Goal: Information Seeking & Learning: Learn about a topic

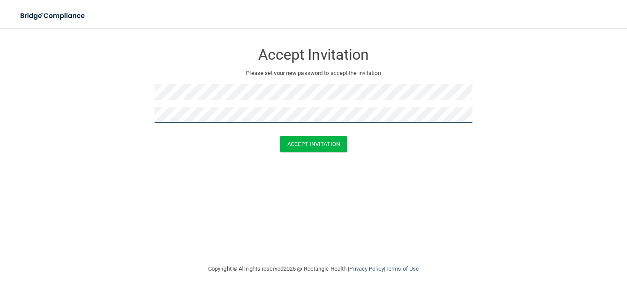
click at [280, 136] on button "Accept Invitation" at bounding box center [313, 144] width 67 height 16
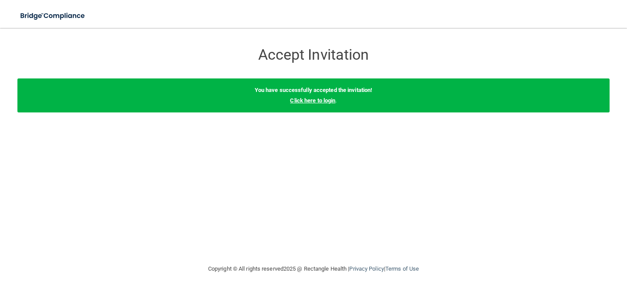
click at [328, 101] on link "Click here to login" at bounding box center [312, 100] width 45 height 7
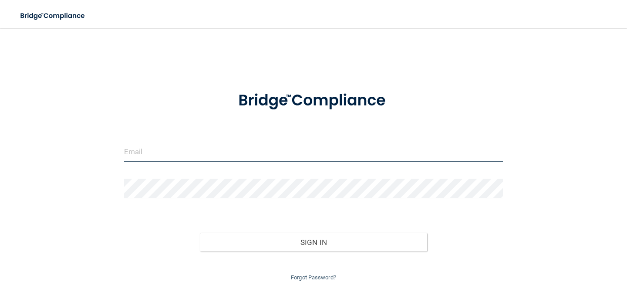
click at [262, 144] on input "email" at bounding box center [313, 152] width 379 height 20
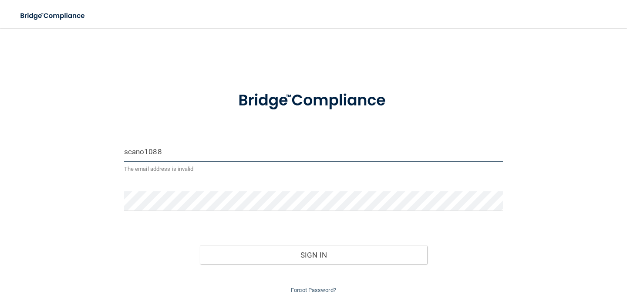
type input "[EMAIL_ADDRESS][DOMAIN_NAME]"
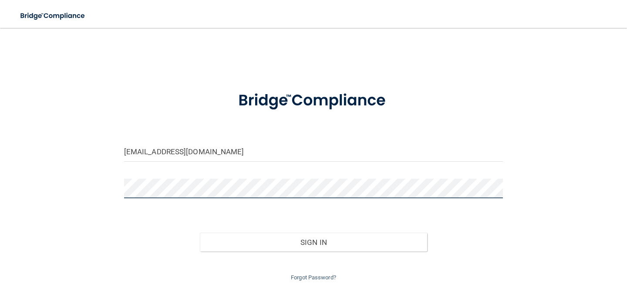
click at [200, 233] on button "Sign In" at bounding box center [313, 242] width 227 height 19
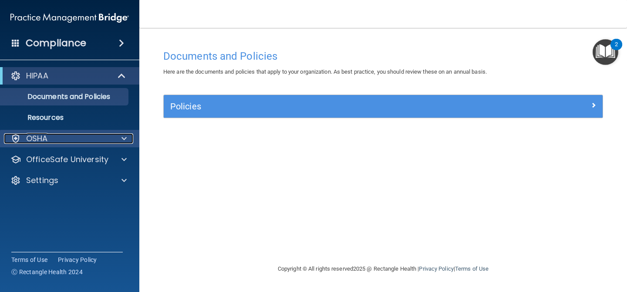
click at [78, 140] on div "OSHA" at bounding box center [58, 138] width 108 height 10
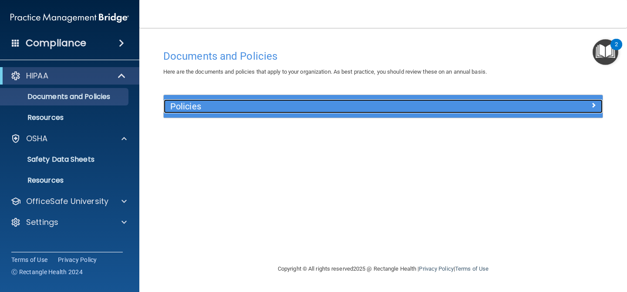
click at [222, 105] on h5 "Policies" at bounding box center [328, 106] width 316 height 10
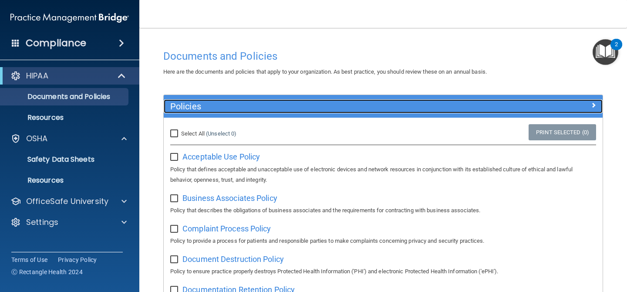
scroll to position [38, 0]
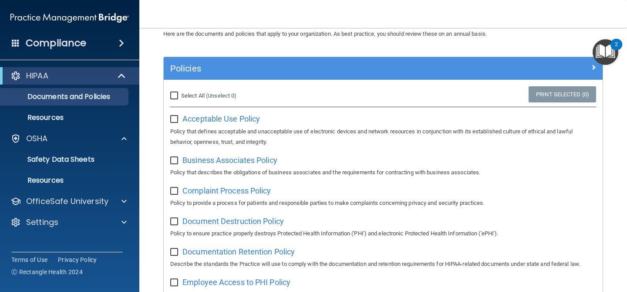
click at [172, 121] on input "checkbox" at bounding box center [175, 119] width 10 height 7
click at [175, 117] on input "checkbox" at bounding box center [175, 119] width 10 height 7
checkbox input "false"
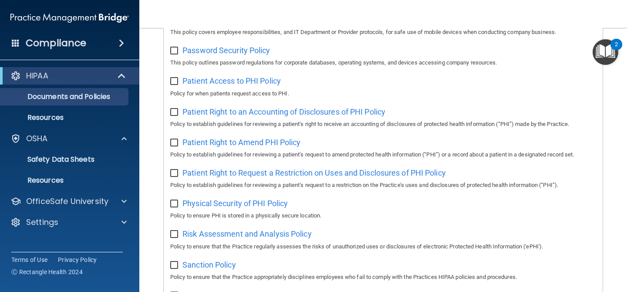
scroll to position [0, 0]
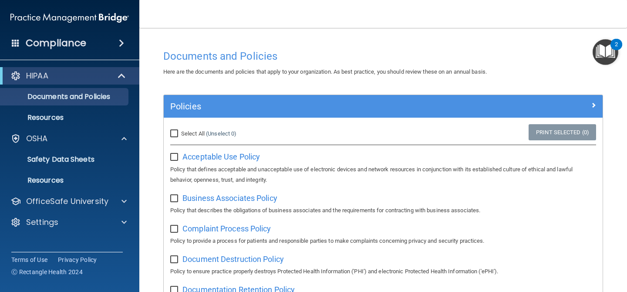
click at [175, 136] on input "Select All (Unselect 0) Unselect All" at bounding box center [175, 133] width 10 height 7
checkbox input "true"
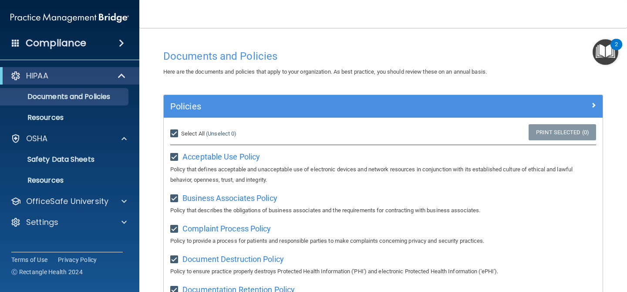
checkbox input "true"
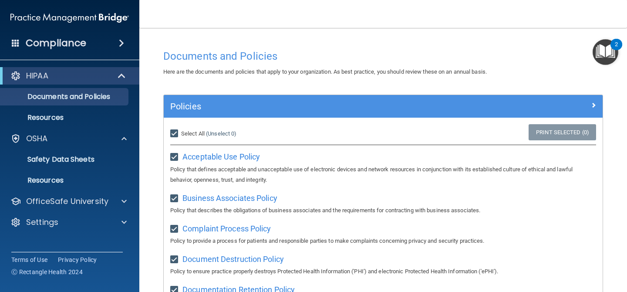
checkbox input "true"
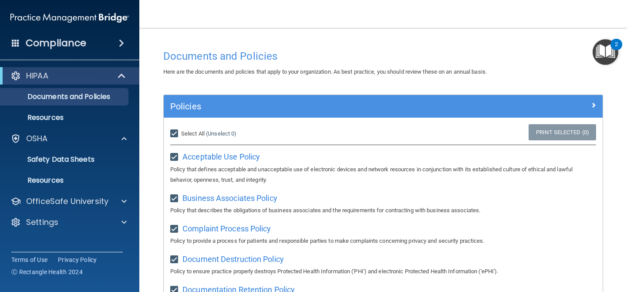
checkbox input "true"
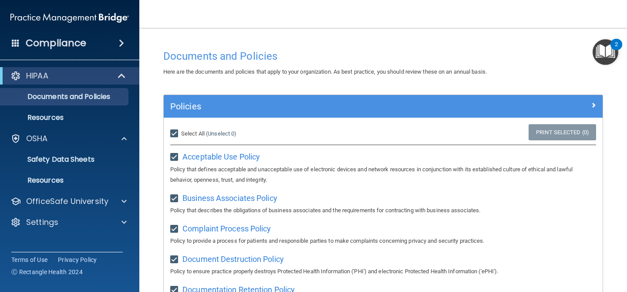
checkbox input "true"
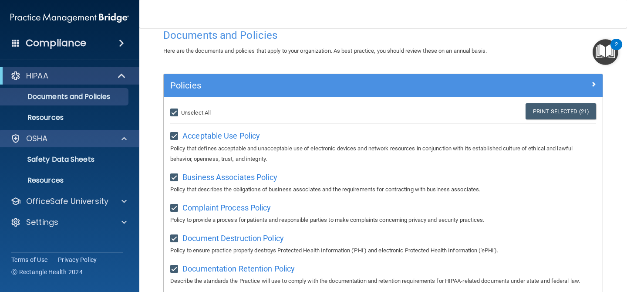
scroll to position [14, 0]
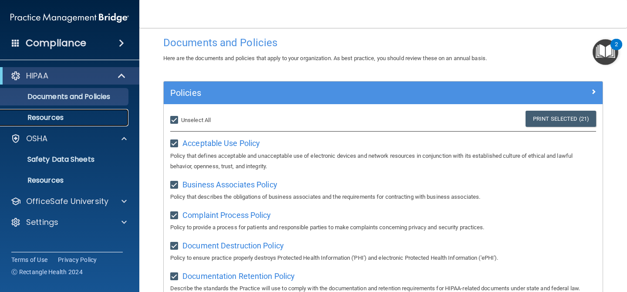
click at [83, 118] on p "Resources" at bounding box center [65, 117] width 119 height 9
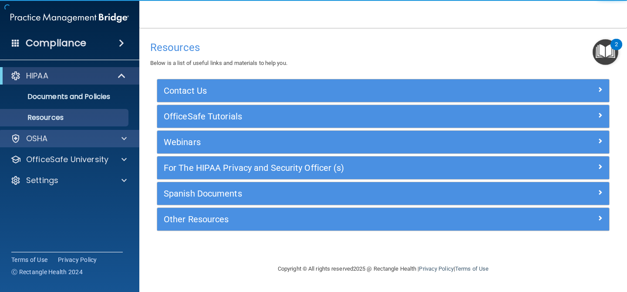
click at [97, 132] on div "OSHA" at bounding box center [70, 138] width 140 height 17
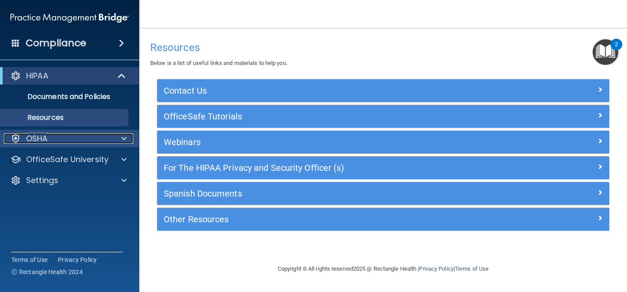
click at [123, 139] on span at bounding box center [124, 138] width 5 height 10
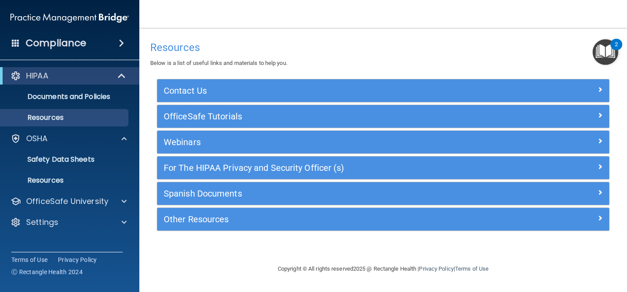
click at [119, 46] on span at bounding box center [121, 43] width 5 height 10
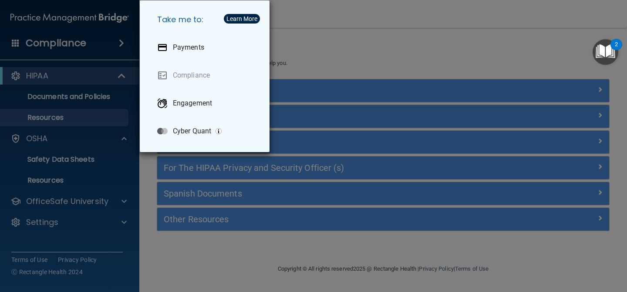
click at [322, 37] on div "Take me to: Payments Compliance Engagement Cyber Quant" at bounding box center [313, 146] width 627 height 292
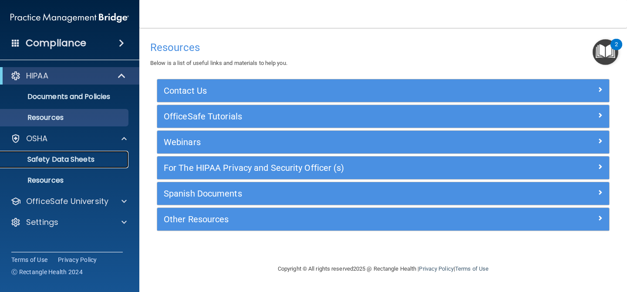
click at [54, 158] on p "Safety Data Sheets" at bounding box center [65, 159] width 119 height 9
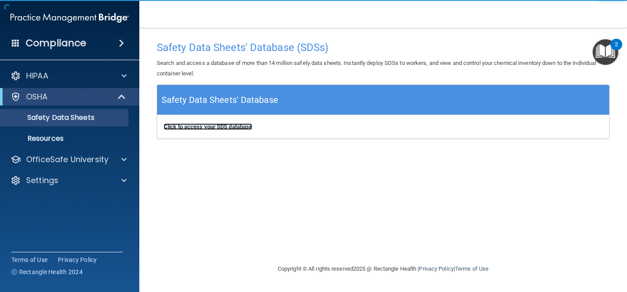
click at [226, 125] on b "Click to access your SDS database" at bounding box center [208, 126] width 88 height 7
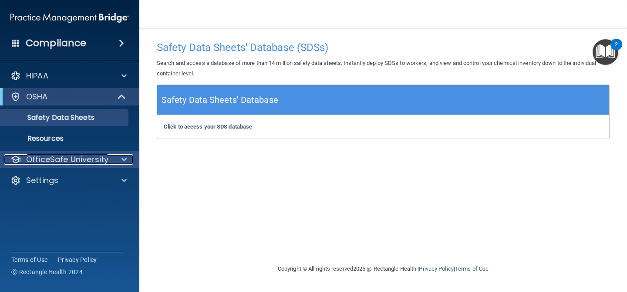
click at [85, 162] on p "OfficeSafe University" at bounding box center [67, 159] width 82 height 10
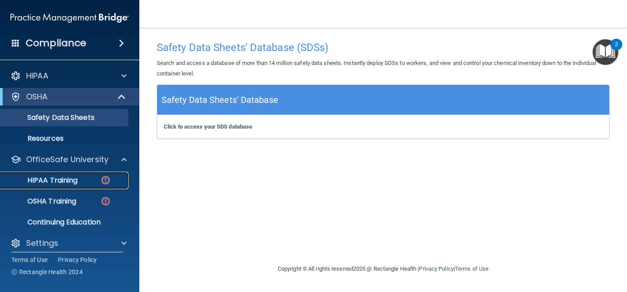
click at [74, 181] on p "HIPAA Training" at bounding box center [42, 180] width 72 height 9
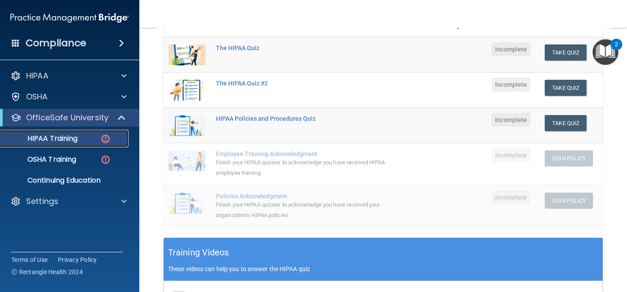
scroll to position [26, 0]
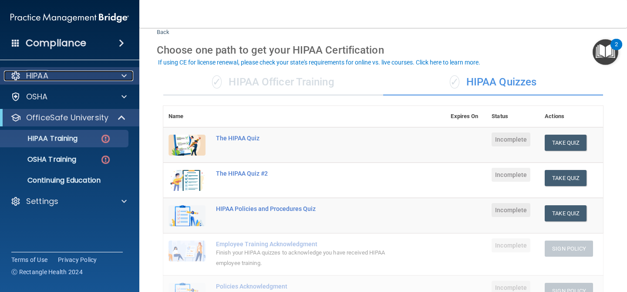
click at [120, 76] on div at bounding box center [123, 76] width 22 height 10
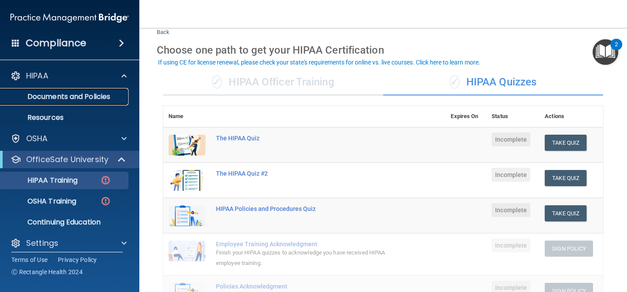
click at [108, 99] on p "Documents and Policies" at bounding box center [65, 96] width 119 height 9
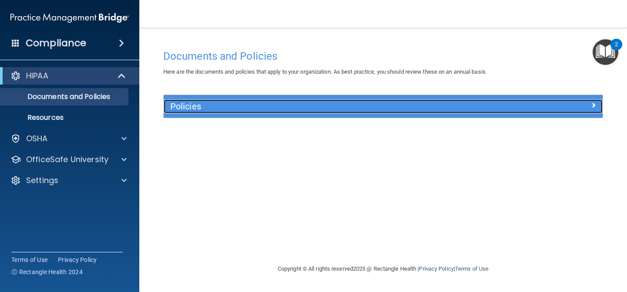
click at [199, 110] on h5 "Policies" at bounding box center [328, 106] width 316 height 10
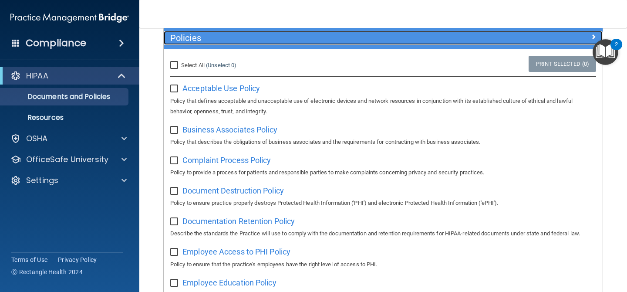
scroll to position [83, 0]
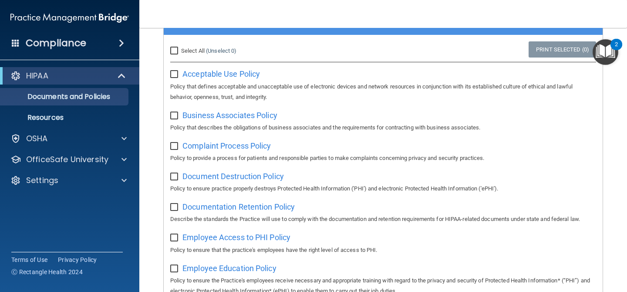
click at [175, 49] on input "Select All (Unselect 0) Unselect All" at bounding box center [175, 50] width 10 height 7
checkbox input "true"
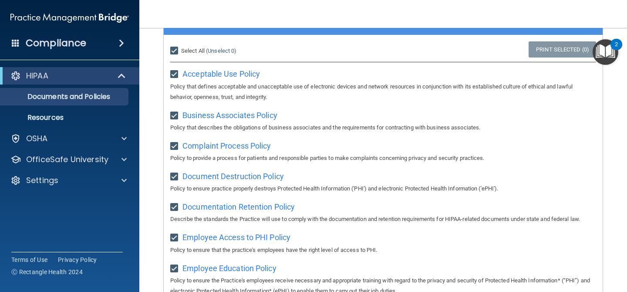
checkbox input "true"
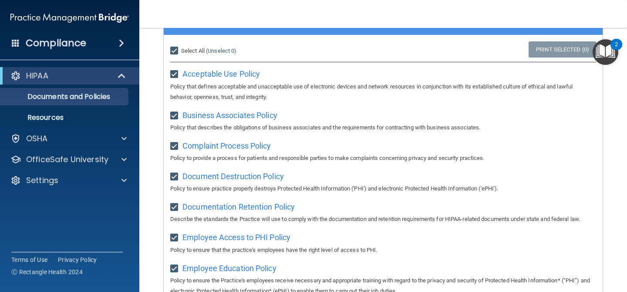
checkbox input "true"
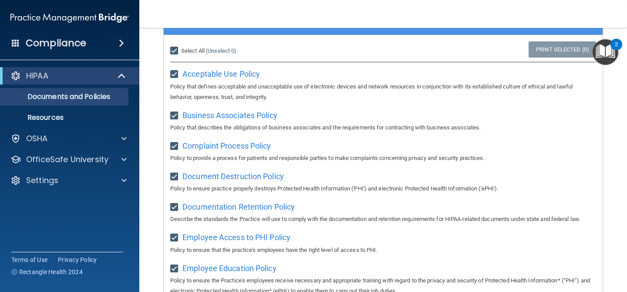
checkbox input "true"
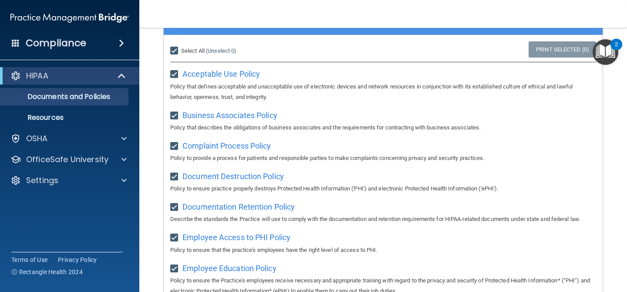
checkbox input "true"
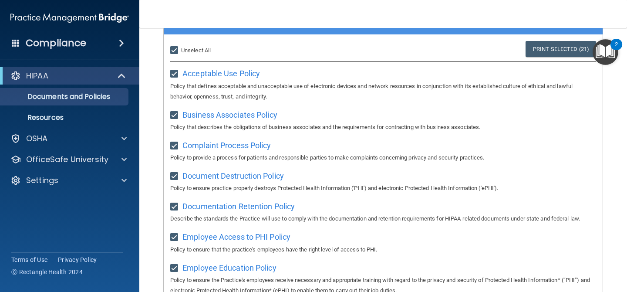
scroll to position [0, 0]
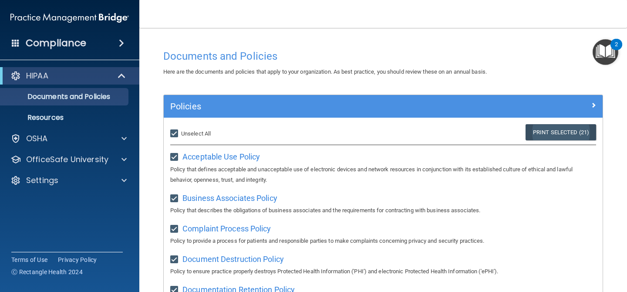
click at [558, 128] on link "Print Selected (21)" at bounding box center [561, 132] width 71 height 16
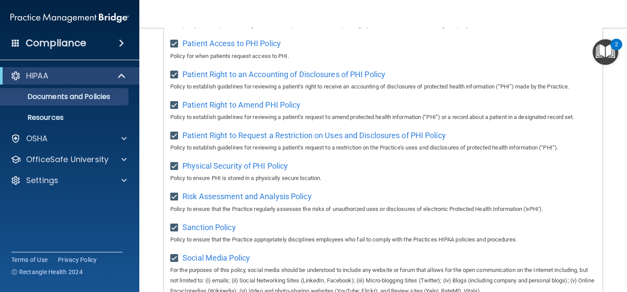
scroll to position [449, 0]
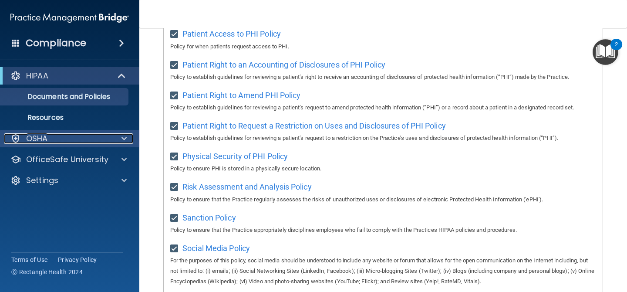
click at [68, 141] on div "OSHA" at bounding box center [58, 138] width 108 height 10
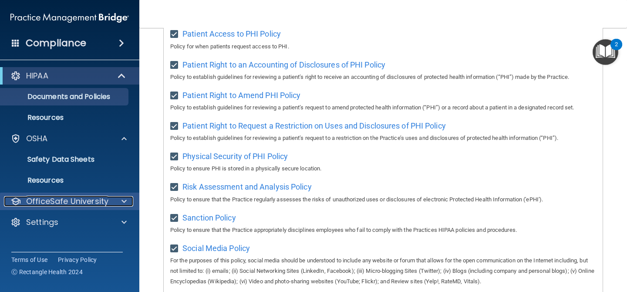
click at [102, 203] on p "OfficeSafe University" at bounding box center [67, 201] width 82 height 10
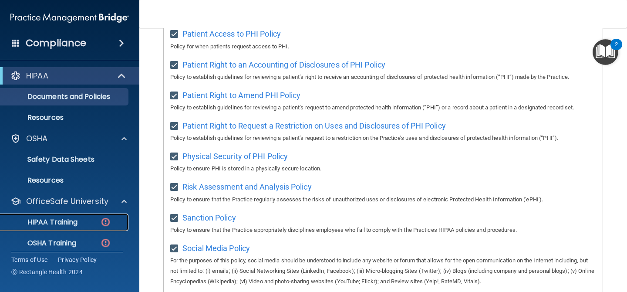
click at [83, 224] on div "HIPAA Training" at bounding box center [65, 222] width 119 height 9
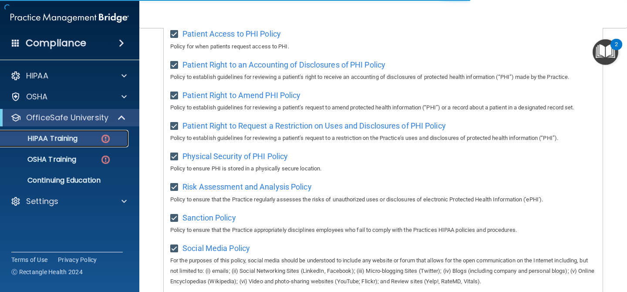
scroll to position [332, 0]
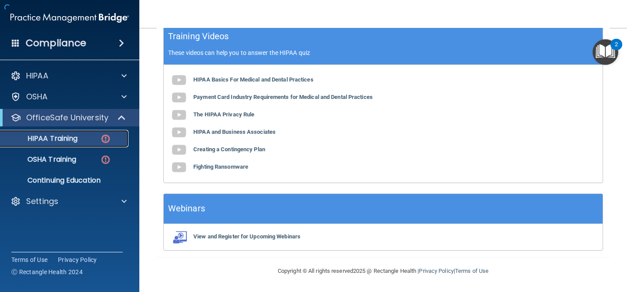
click at [105, 142] on img at bounding box center [105, 138] width 11 height 11
click at [89, 139] on div "HIPAA Training" at bounding box center [65, 138] width 119 height 9
click at [89, 155] on link "OSHA Training" at bounding box center [59, 159] width 137 height 17
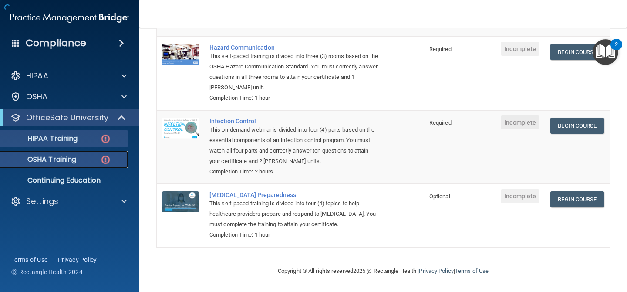
scroll to position [170, 0]
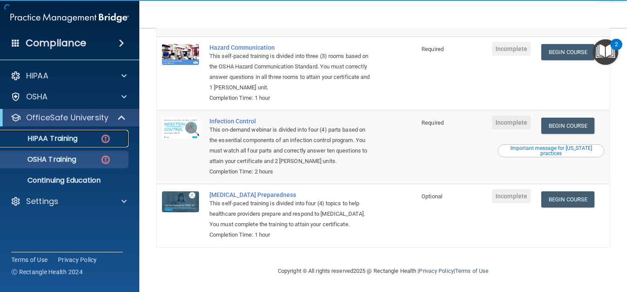
click at [89, 142] on div "HIPAA Training" at bounding box center [65, 138] width 119 height 9
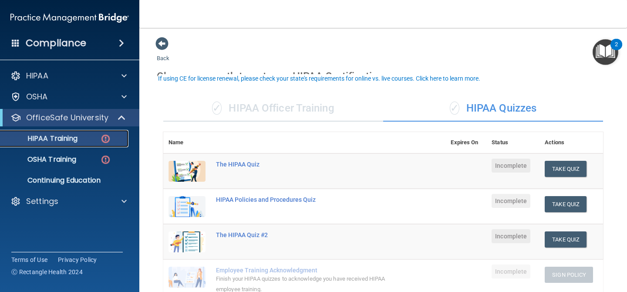
scroll to position [17, 0]
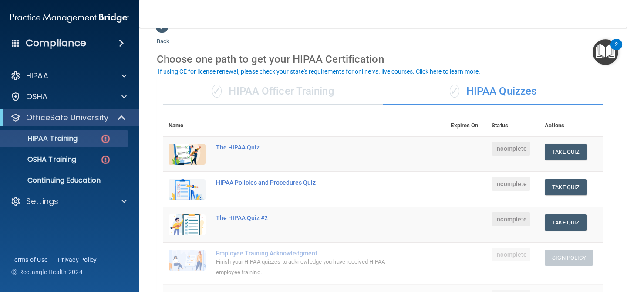
click at [269, 90] on div "✓ HIPAA Officer Training" at bounding box center [273, 91] width 220 height 26
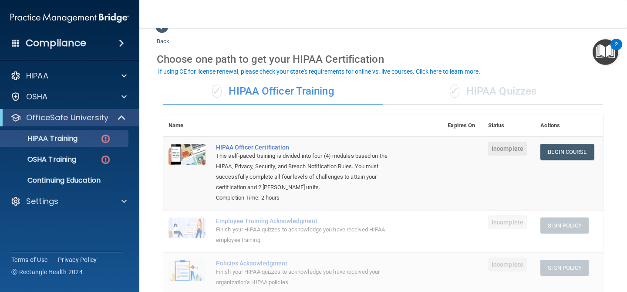
click at [507, 93] on div "✓ HIPAA Quizzes" at bounding box center [493, 91] width 220 height 26
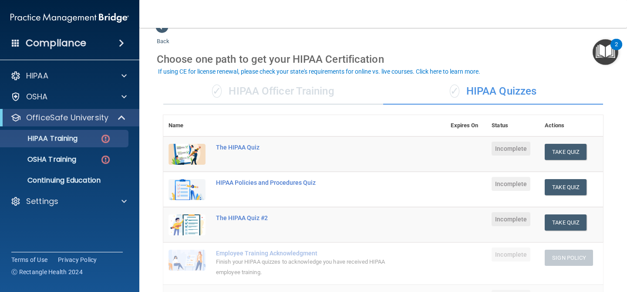
click at [357, 102] on div "✓ HIPAA Officer Training" at bounding box center [273, 91] width 220 height 26
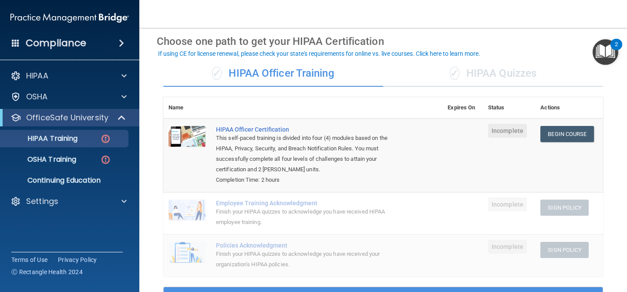
scroll to position [34, 0]
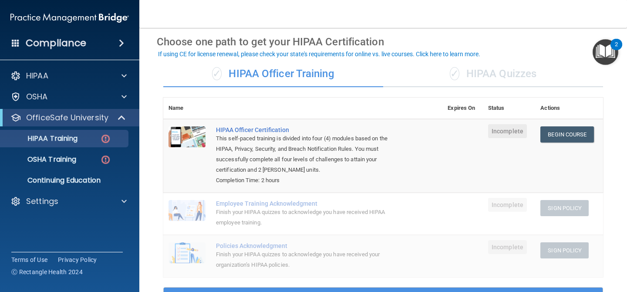
click at [460, 77] on div "✓ HIPAA Quizzes" at bounding box center [493, 74] width 220 height 26
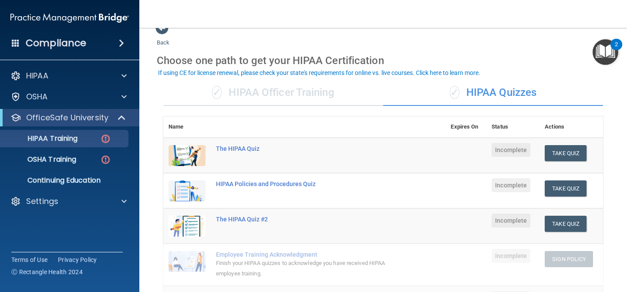
scroll to position [15, 0]
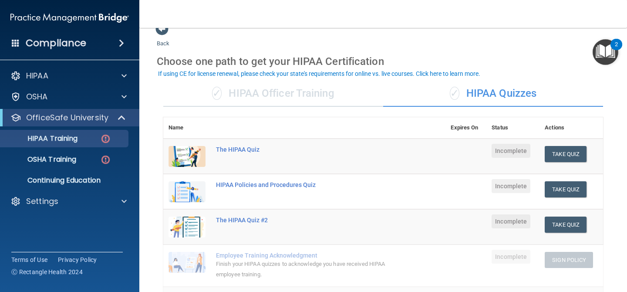
click at [259, 88] on div "✓ HIPAA Officer Training" at bounding box center [273, 94] width 220 height 26
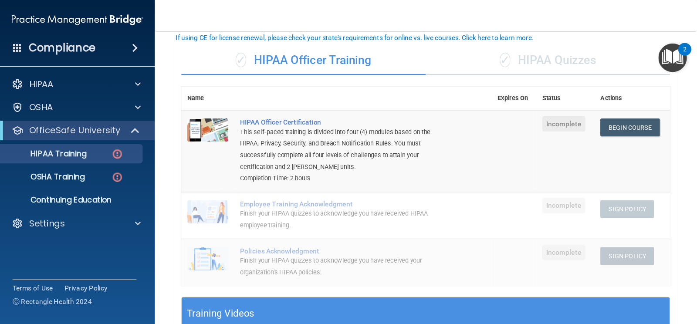
scroll to position [54, 0]
click at [568, 122] on td "Begin Course Download Certificate" at bounding box center [569, 136] width 68 height 74
click at [571, 118] on link "Begin Course" at bounding box center [567, 114] width 53 height 16
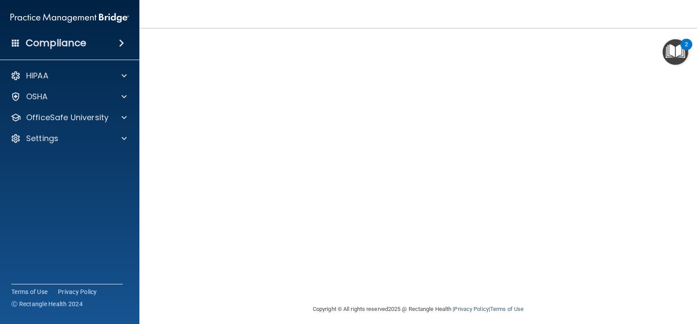
scroll to position [41, 0]
click at [627, 44] on div "2" at bounding box center [686, 49] width 3 height 11
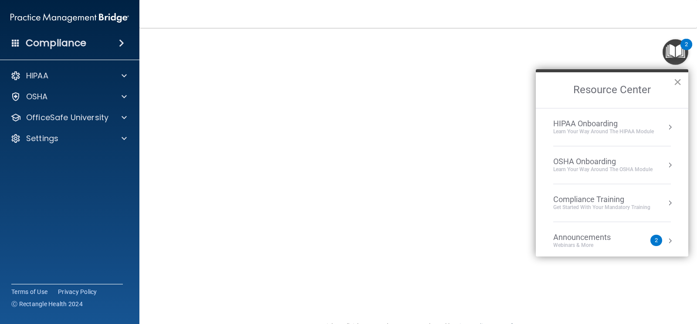
click at [627, 82] on button "×" at bounding box center [677, 82] width 8 height 14
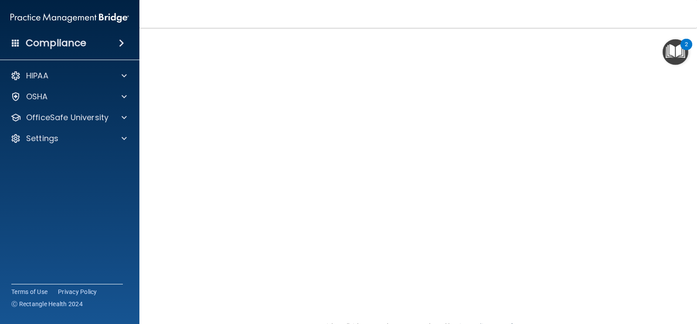
click at [627, 45] on div "2" at bounding box center [686, 44] width 12 height 11
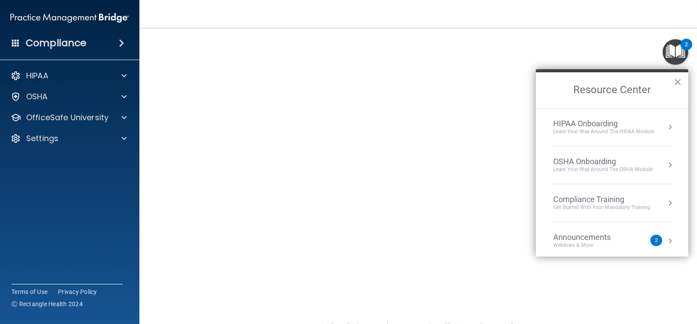
click at [627, 53] on img "Open Resource Center, 2 new notifications" at bounding box center [675, 52] width 26 height 26
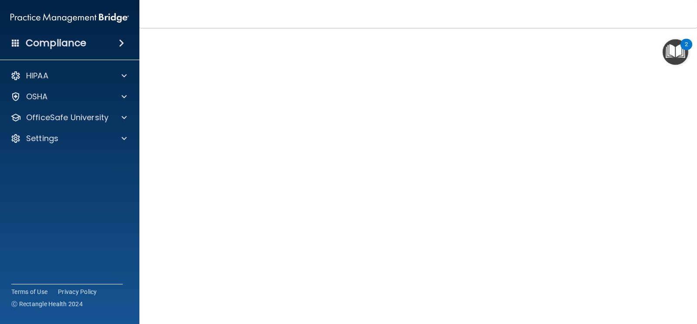
scroll to position [35, 0]
click at [128, 78] on div at bounding box center [123, 76] width 22 height 10
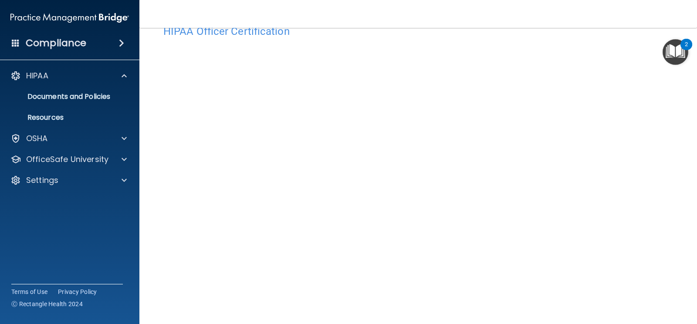
scroll to position [35, 0]
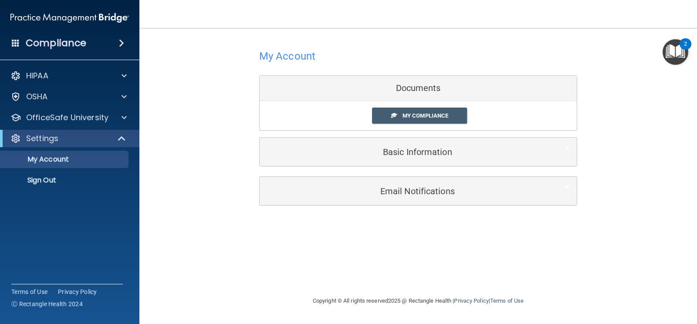
click at [422, 106] on div "My Compliance My Compliance My BAA" at bounding box center [418, 115] width 317 height 29
click at [428, 116] on span "My Compliance" at bounding box center [425, 115] width 46 height 7
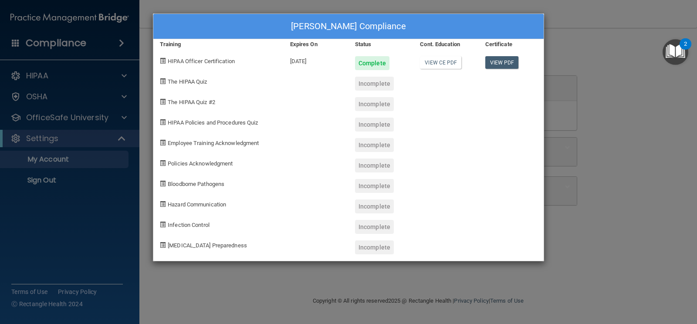
click at [574, 81] on div "Sandra Cano's Compliance Training Expires On Status Cont. Education Certificate…" at bounding box center [348, 162] width 697 height 324
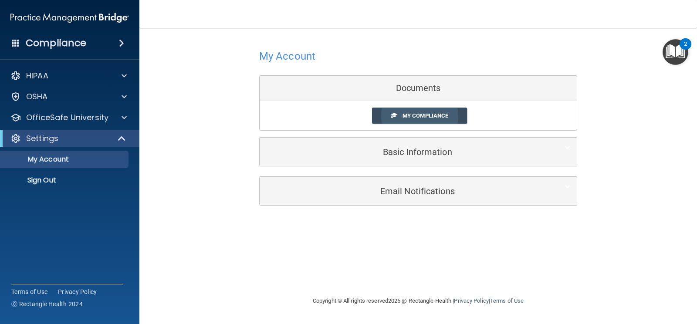
click at [403, 114] on span "My Compliance" at bounding box center [425, 115] width 46 height 7
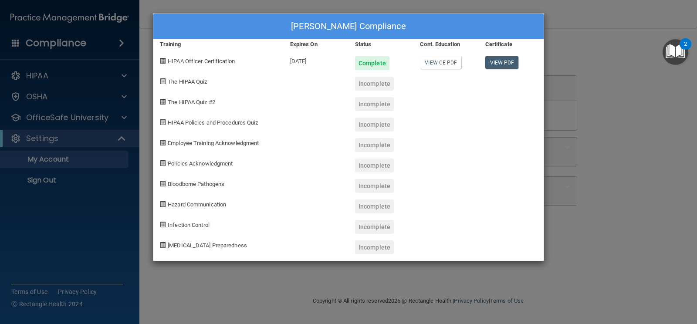
click at [600, 167] on div "Sandra Cano's Compliance Training Expires On Status Cont. Education Certificate…" at bounding box center [348, 162] width 697 height 324
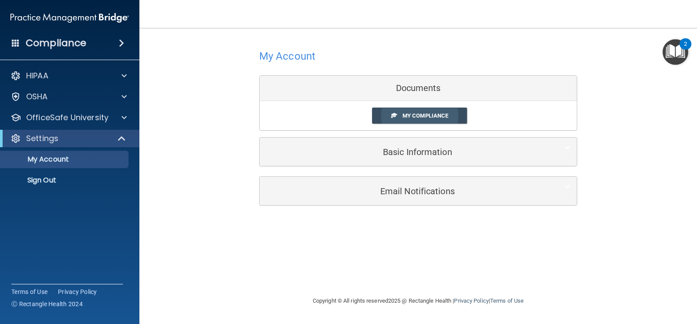
click at [388, 118] on link "My Compliance" at bounding box center [419, 116] width 95 height 16
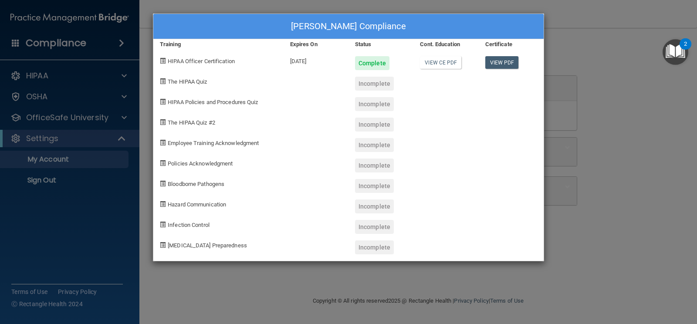
click at [151, 60] on div "Sandra Cano's Compliance Training Expires On Status Cont. Education Certificate…" at bounding box center [348, 162] width 697 height 324
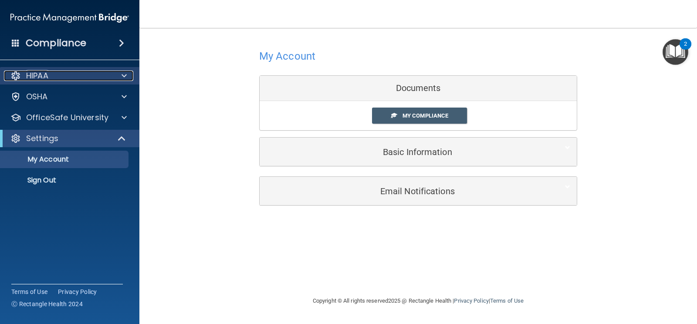
click at [126, 79] on span at bounding box center [124, 76] width 5 height 10
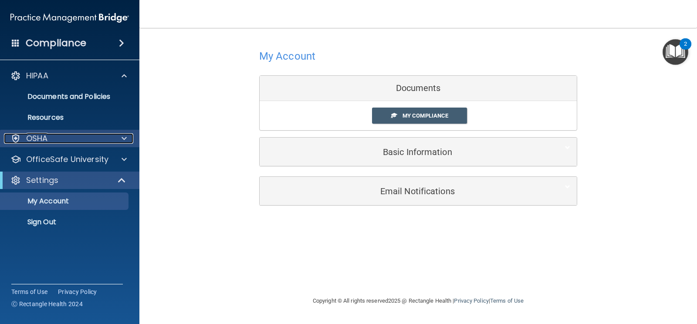
click at [125, 134] on span at bounding box center [124, 138] width 5 height 10
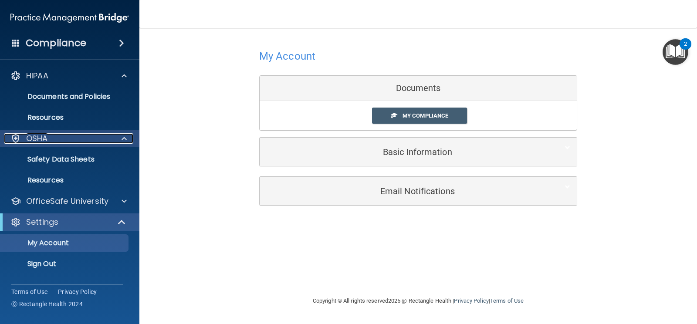
click at [127, 135] on div at bounding box center [123, 138] width 22 height 10
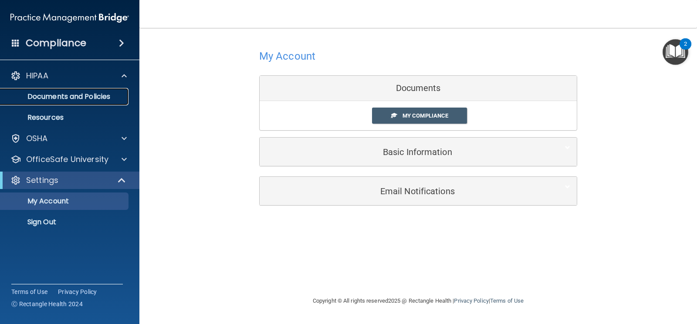
click at [84, 96] on p "Documents and Policies" at bounding box center [65, 96] width 119 height 9
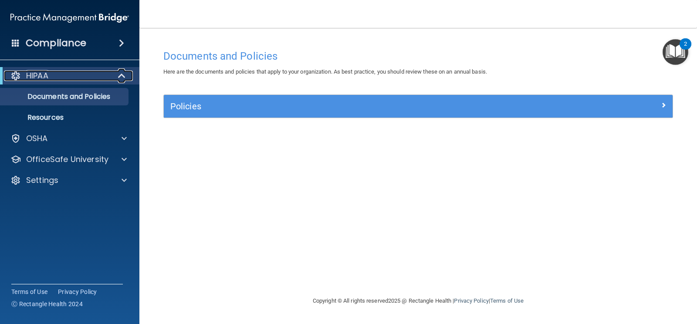
click at [78, 76] on div "HIPAA" at bounding box center [58, 76] width 108 height 10
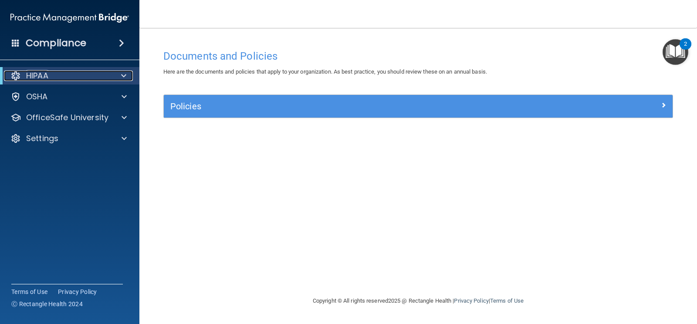
click at [71, 77] on div "HIPAA" at bounding box center [58, 76] width 108 height 10
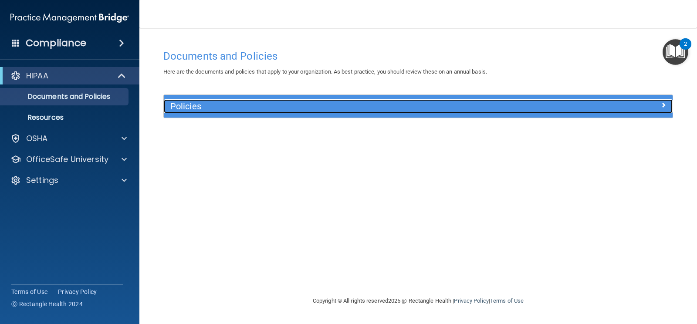
click at [279, 108] on h5 "Policies" at bounding box center [354, 106] width 368 height 10
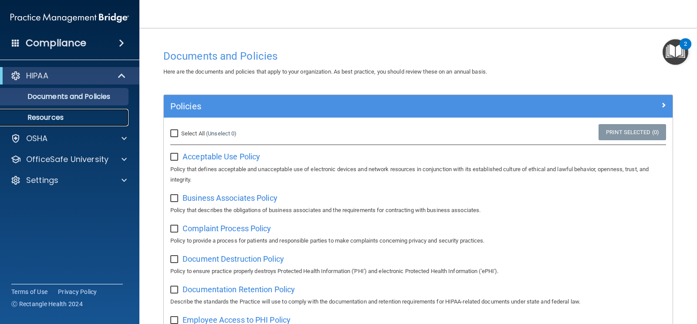
click at [74, 112] on link "Resources" at bounding box center [59, 117] width 137 height 17
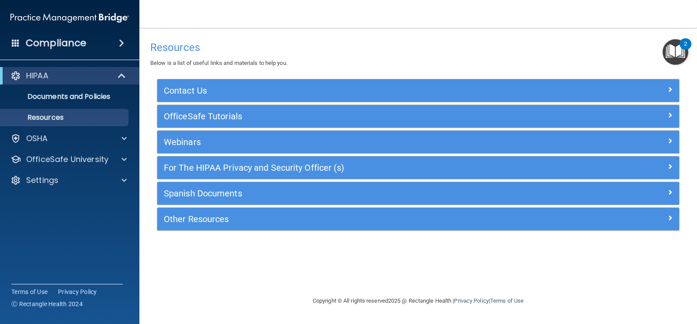
click at [57, 86] on ul "Documents and Policies Report an Incident Business Associates Emergency Plannin…" at bounding box center [70, 105] width 158 height 42
click at [59, 75] on div "HIPAA" at bounding box center [58, 76] width 108 height 10
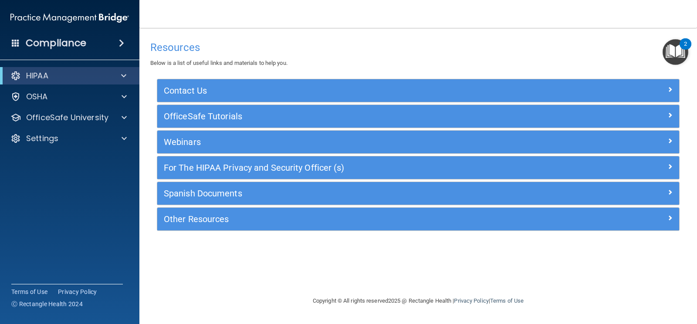
click at [51, 46] on h4 "Compliance" at bounding box center [56, 43] width 61 height 12
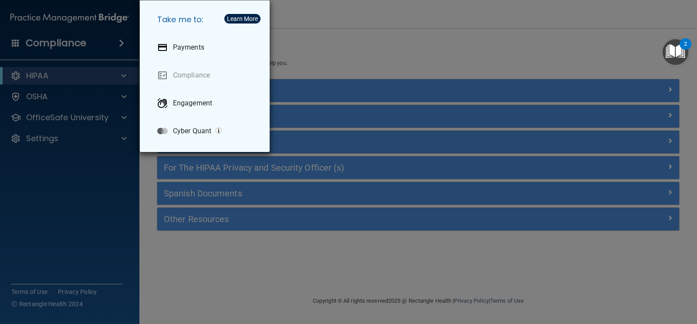
click at [54, 91] on div "Take me to: Payments Compliance Engagement Cyber Quant" at bounding box center [348, 162] width 697 height 324
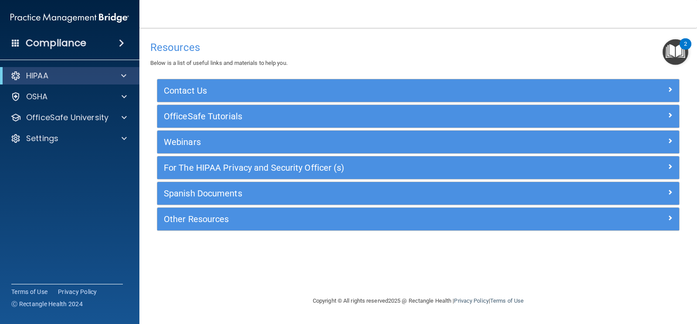
click at [14, 82] on div "HIPAA" at bounding box center [69, 75] width 139 height 17
click at [15, 104] on div "OSHA" at bounding box center [70, 96] width 140 height 17
click at [47, 98] on p "OSHA" at bounding box center [37, 96] width 22 height 10
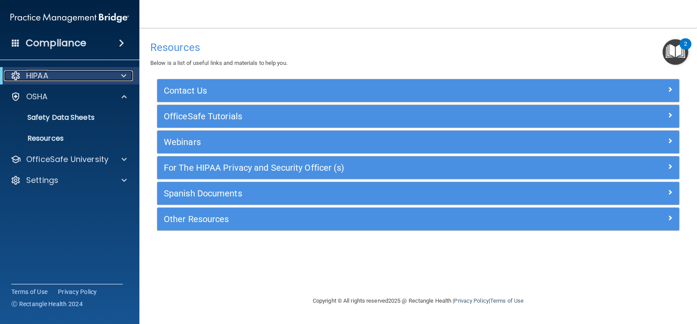
click at [54, 76] on div "HIPAA" at bounding box center [58, 76] width 108 height 10
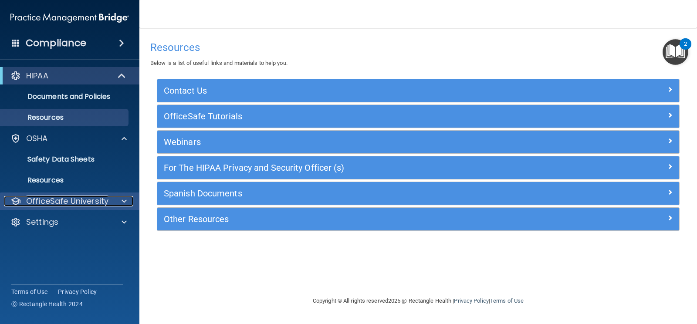
click at [65, 203] on p "OfficeSafe University" at bounding box center [67, 201] width 82 height 10
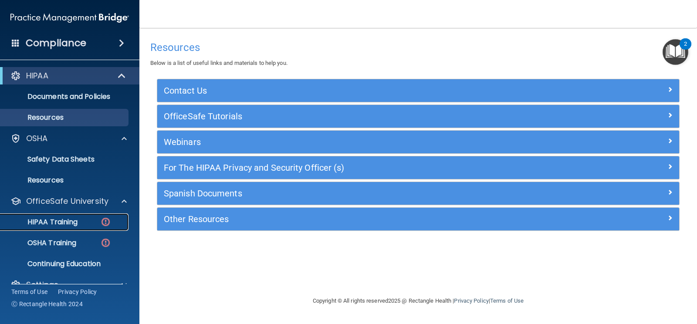
click at [67, 220] on p "HIPAA Training" at bounding box center [42, 222] width 72 height 9
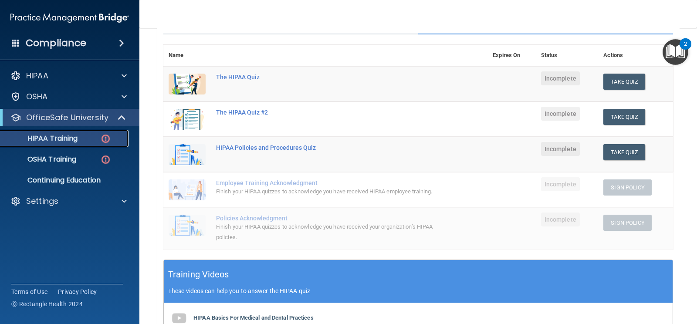
scroll to position [71, 0]
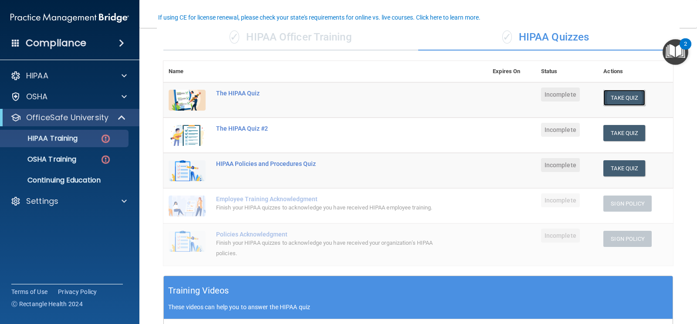
click at [627, 101] on button "Take Quiz" at bounding box center [624, 98] width 42 height 16
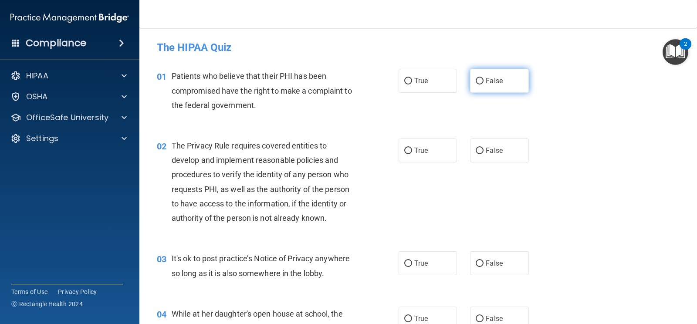
click at [501, 86] on label "False" at bounding box center [499, 81] width 58 height 24
click at [483, 84] on input "False" at bounding box center [480, 81] width 8 height 7
radio input "true"
click at [433, 82] on label "True" at bounding box center [428, 81] width 58 height 24
click at [412, 82] on input "True" at bounding box center [408, 81] width 8 height 7
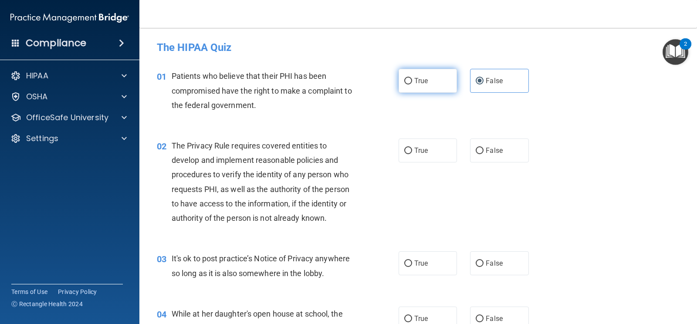
radio input "true"
radio input "false"
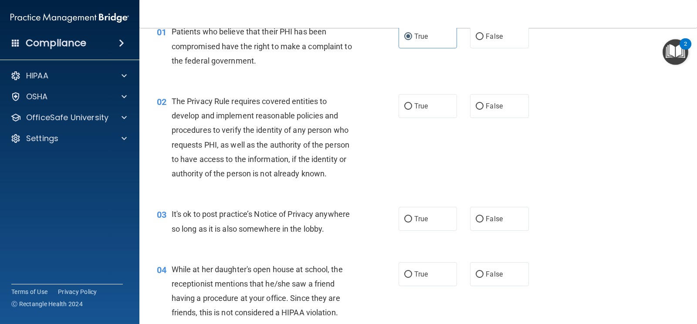
scroll to position [57, 0]
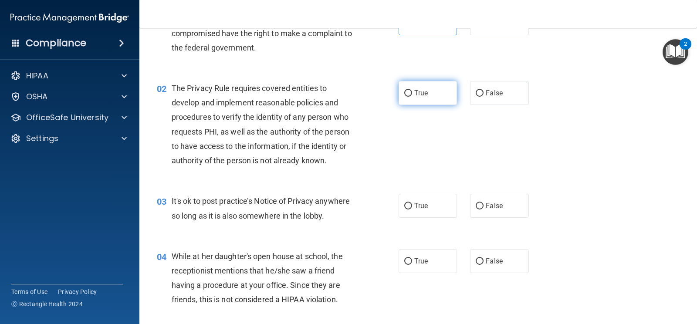
click at [416, 99] on label "True" at bounding box center [428, 93] width 58 height 24
click at [412, 97] on input "True" at bounding box center [408, 93] width 8 height 7
radio input "true"
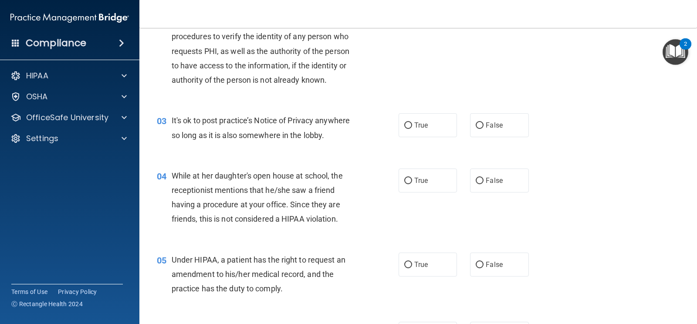
scroll to position [142, 0]
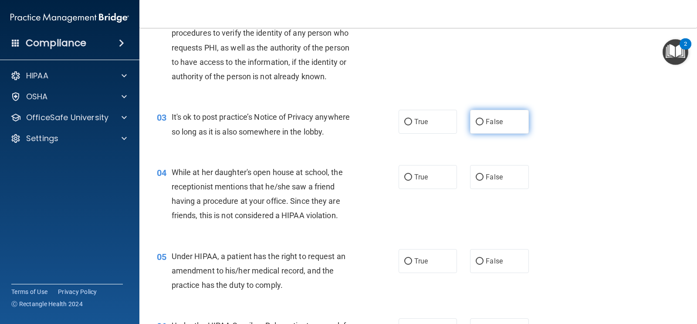
click at [520, 126] on label "False" at bounding box center [499, 122] width 58 height 24
click at [483, 125] on input "False" at bounding box center [480, 122] width 8 height 7
radio input "true"
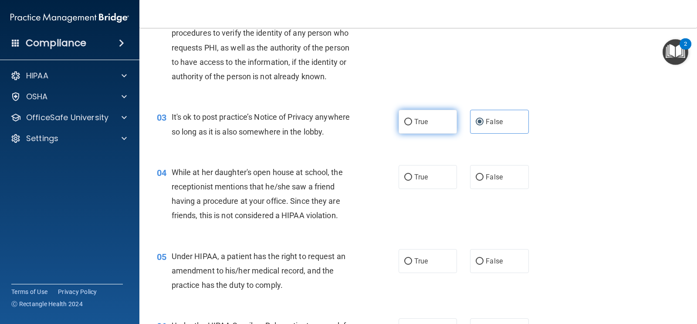
click at [444, 123] on label "True" at bounding box center [428, 122] width 58 height 24
click at [412, 123] on input "True" at bounding box center [408, 122] width 8 height 7
radio input "true"
radio input "false"
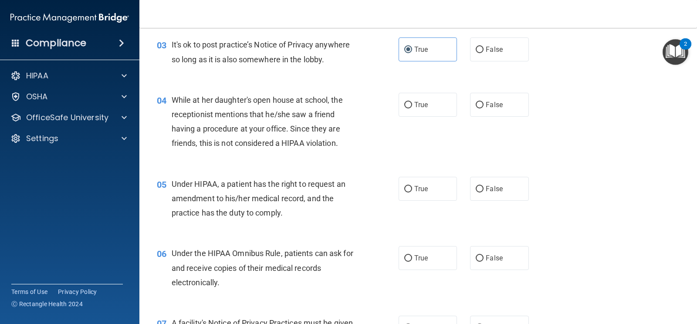
scroll to position [213, 0]
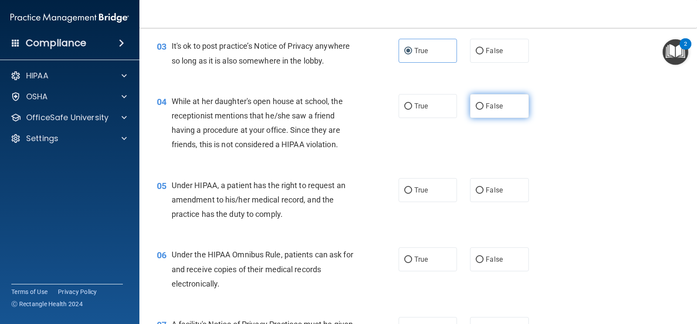
click at [508, 100] on label "False" at bounding box center [499, 106] width 58 height 24
click at [483, 103] on input "False" at bounding box center [480, 106] width 8 height 7
radio input "true"
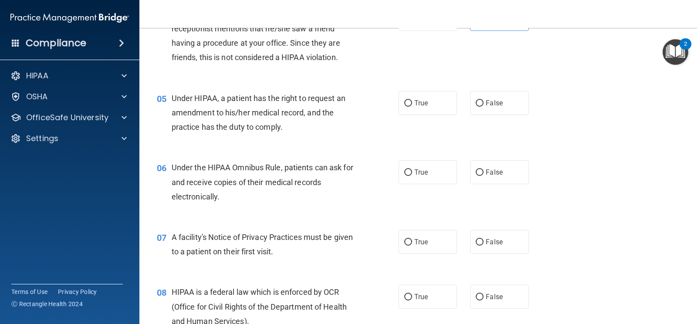
scroll to position [315, 0]
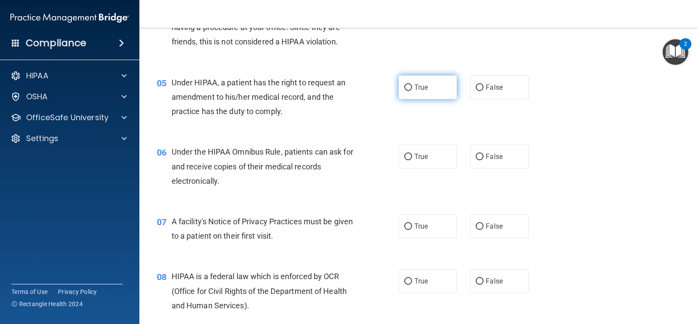
click at [442, 89] on label "True" at bounding box center [428, 87] width 58 height 24
click at [412, 89] on input "True" at bounding box center [408, 87] width 8 height 7
radio input "true"
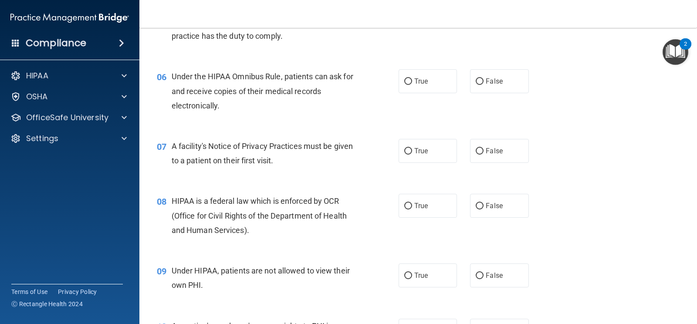
scroll to position [392, 0]
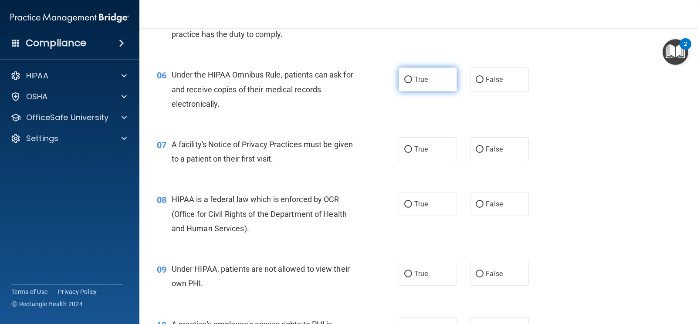
click at [434, 78] on label "True" at bounding box center [428, 80] width 58 height 24
click at [412, 78] on input "True" at bounding box center [408, 80] width 8 height 7
radio input "true"
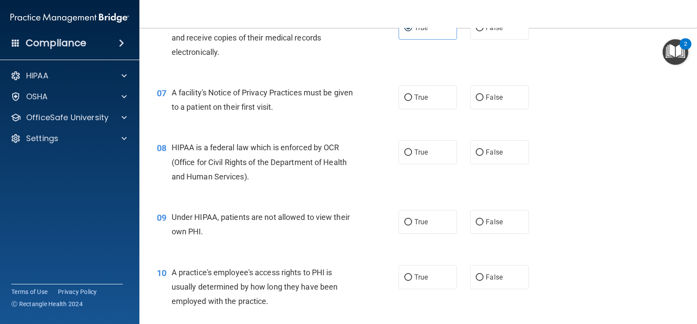
scroll to position [451, 0]
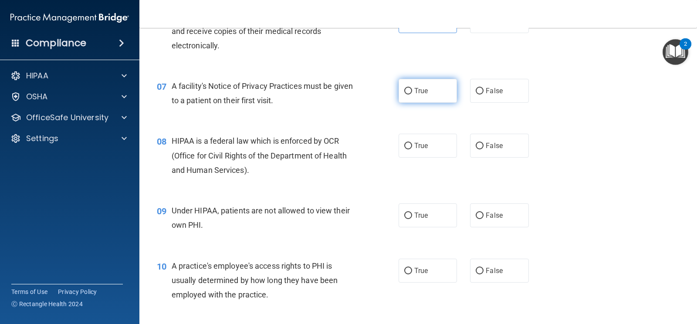
click at [441, 94] on label "True" at bounding box center [428, 91] width 58 height 24
click at [412, 94] on input "True" at bounding box center [408, 91] width 8 height 7
radio input "true"
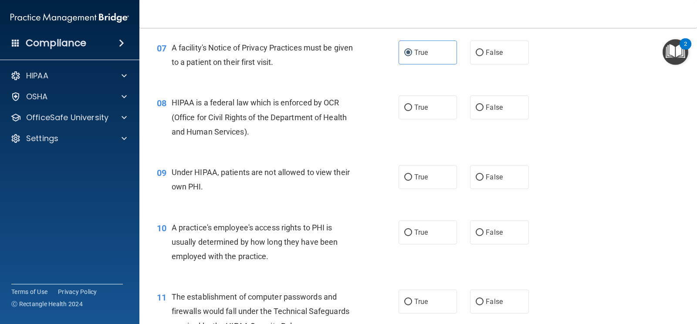
scroll to position [497, 0]
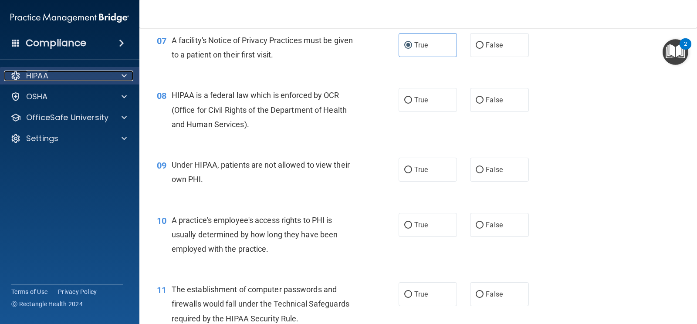
click at [105, 73] on div "HIPAA" at bounding box center [58, 76] width 108 height 10
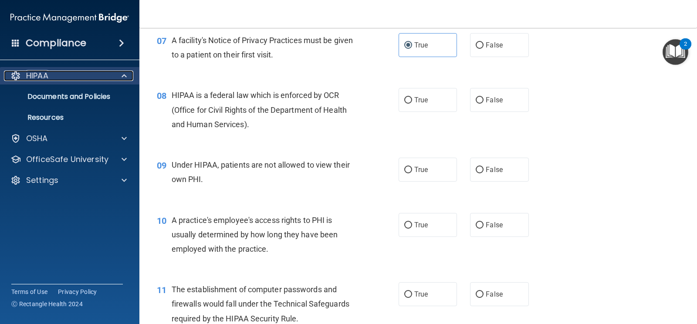
click at [61, 78] on div "HIPAA" at bounding box center [58, 76] width 108 height 10
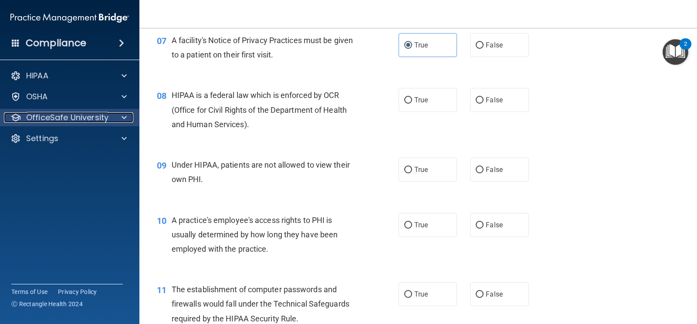
click at [70, 118] on p "OfficeSafe University" at bounding box center [67, 117] width 82 height 10
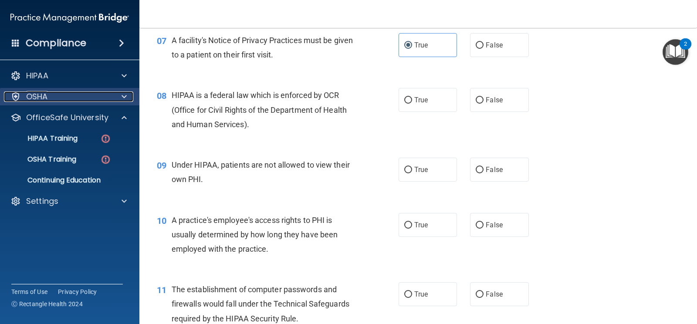
click at [71, 97] on div "OSHA" at bounding box center [58, 96] width 108 height 10
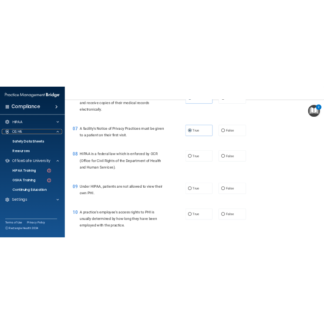
scroll to position [0, 0]
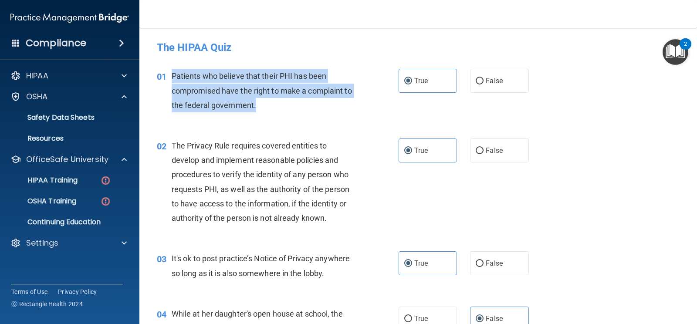
drag, startPoint x: 254, startPoint y: 106, endPoint x: 172, endPoint y: 74, distance: 88.8
click at [172, 74] on span "Patients who believe that their PHI has been compromised have the right to make…" at bounding box center [262, 90] width 180 height 38
copy span "Patients who believe that their PHI has been compromised have the right to make…"
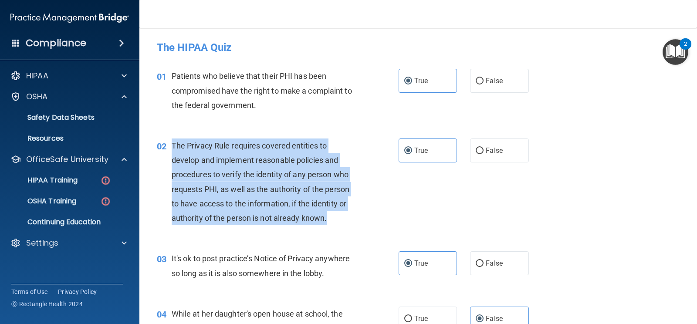
drag, startPoint x: 328, startPoint y: 217, endPoint x: 173, endPoint y: 147, distance: 170.2
click at [173, 147] on div "The Privacy Rule requires covered entities to develop and implement reasonable …" at bounding box center [267, 182] width 191 height 87
copy span "The Privacy Rule requires covered entities to develop and implement reasonable …"
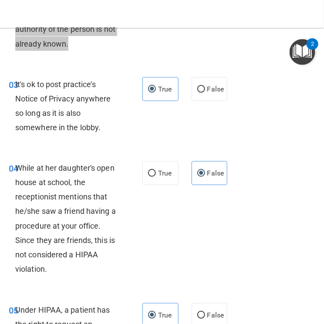
scroll to position [290, 0]
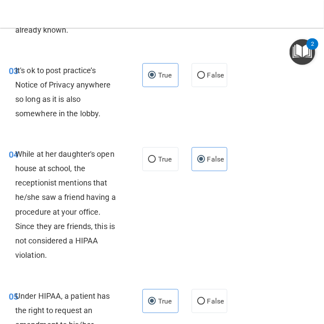
click at [21, 79] on div "It's ok to post practice’s Notice of Privacy anywhere so long as it is also som…" at bounding box center [70, 92] width 110 height 58
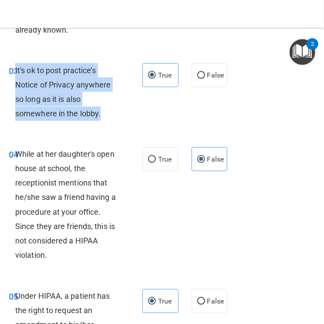
drag, startPoint x: 15, startPoint y: 69, endPoint x: 125, endPoint y: 115, distance: 118.7
click at [125, 115] on div "It's ok to post practice’s Notice of Privacy anywhere so long as it is also som…" at bounding box center [70, 92] width 110 height 58
copy span "It's ok to post practice’s Notice of Privacy anywhere so long as it is also som…"
click at [199, 73] on input "False" at bounding box center [201, 75] width 8 height 7
radio input "true"
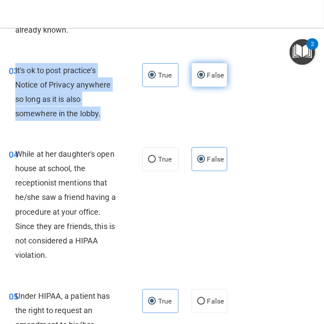
radio input "false"
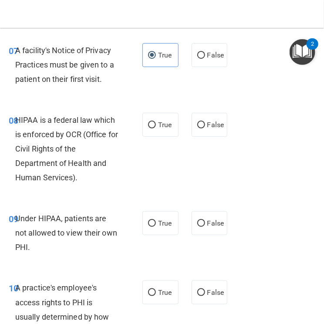
scroll to position [758, 0]
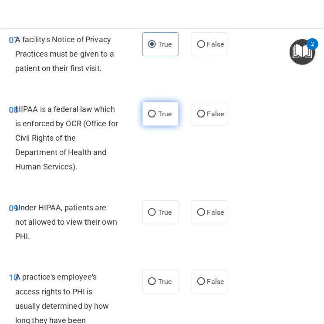
click at [160, 116] on span "True" at bounding box center [165, 114] width 14 height 8
click at [156, 116] on input "True" at bounding box center [152, 114] width 8 height 7
radio input "true"
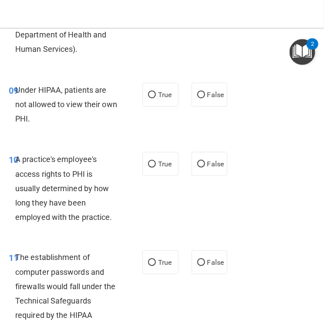
scroll to position [876, 0]
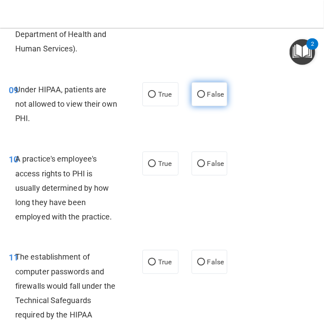
click at [206, 95] on label "False" at bounding box center [210, 94] width 36 height 24
click at [205, 95] on input "False" at bounding box center [201, 94] width 8 height 7
radio input "true"
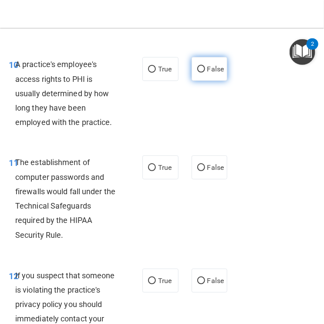
scroll to position [974, 0]
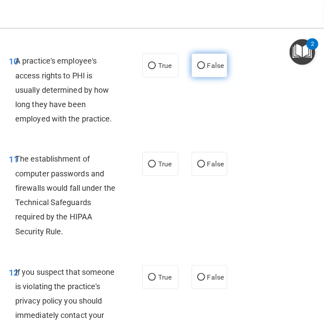
click at [203, 63] on input "False" at bounding box center [201, 66] width 8 height 7
radio input "true"
click at [24, 62] on span "A practice's employee's access rights to PHI is usually determined by how long …" at bounding box center [63, 89] width 97 height 67
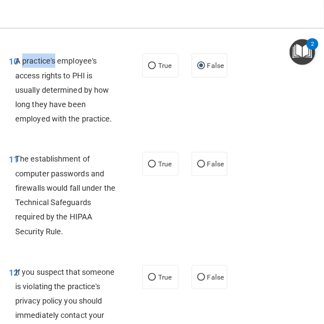
click at [24, 62] on span "A practice's employee's access rights to PHI is usually determined by how long …" at bounding box center [63, 89] width 97 height 67
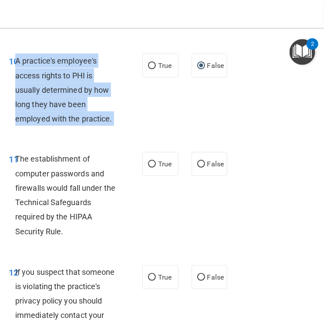
click at [24, 62] on span "A practice's employee's access rights to PHI is usually determined by how long …" at bounding box center [63, 89] width 97 height 67
copy ng-form "A practice's employee's access rights to PHI is usually determined by how long …"
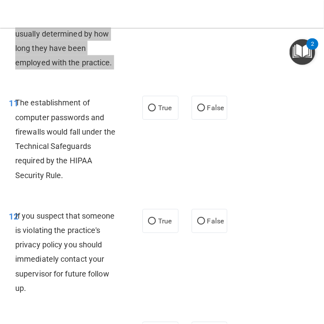
scroll to position [1049, 0]
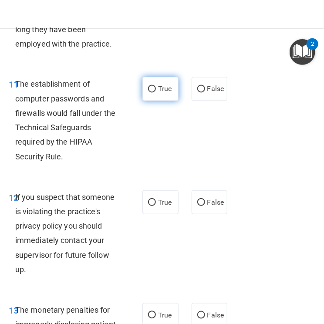
click at [163, 89] on span "True" at bounding box center [165, 89] width 14 height 8
click at [156, 89] on input "True" at bounding box center [152, 89] width 8 height 7
radio input "true"
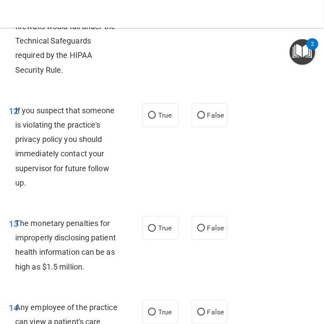
scroll to position [1143, 0]
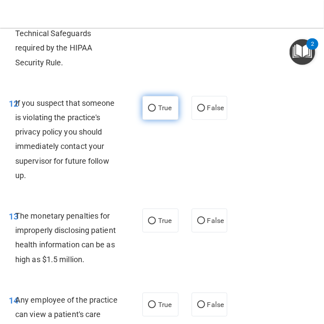
click at [161, 105] on span "True" at bounding box center [165, 108] width 14 height 8
click at [156, 105] on input "True" at bounding box center [152, 108] width 8 height 7
radio input "true"
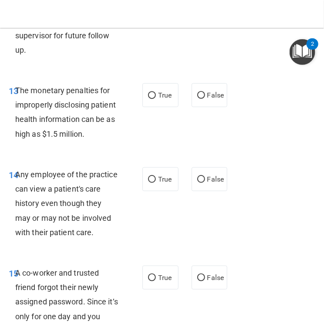
scroll to position [1270, 0]
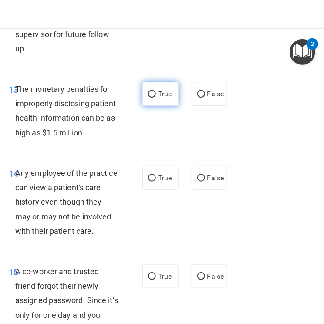
click at [155, 92] on input "True" at bounding box center [152, 94] width 8 height 7
radio input "true"
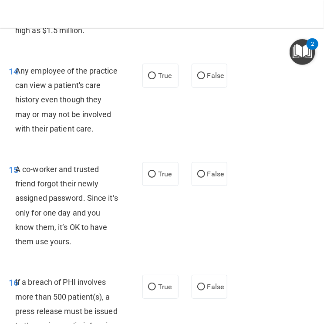
scroll to position [1378, 0]
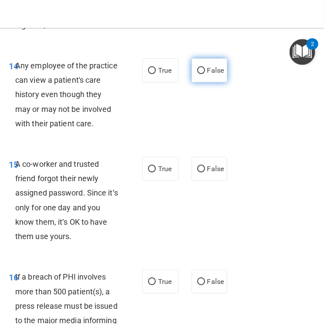
click at [210, 70] on span "False" at bounding box center [215, 70] width 17 height 8
click at [205, 70] on input "False" at bounding box center [201, 71] width 8 height 7
radio input "true"
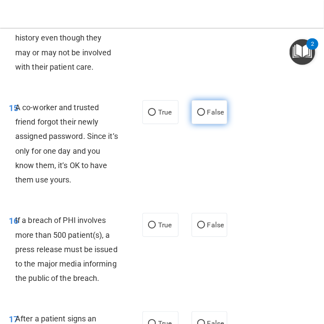
click at [199, 112] on input "False" at bounding box center [201, 112] width 8 height 7
radio input "true"
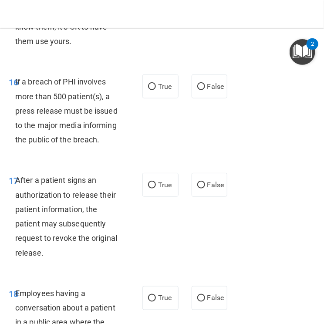
scroll to position [1575, 0]
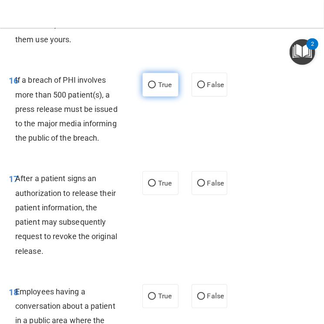
click at [158, 81] on span "True" at bounding box center [165, 85] width 14 height 8
click at [156, 82] on input "True" at bounding box center [152, 85] width 8 height 7
radio input "true"
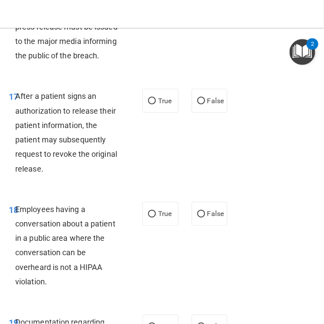
scroll to position [1675, 0]
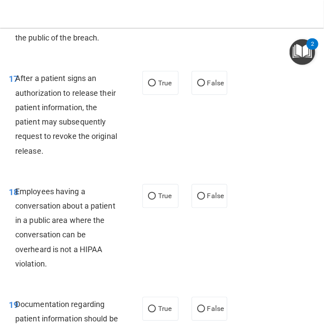
click at [21, 113] on div "After a patient signs an authorization to release their patient information, th…" at bounding box center [70, 114] width 110 height 87
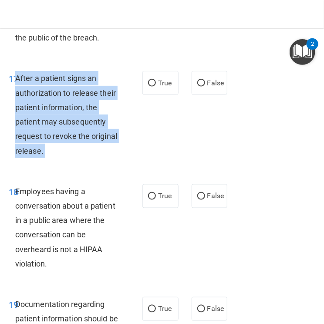
click at [21, 113] on div "After a patient signs an authorization to release their patient information, th…" at bounding box center [70, 114] width 110 height 87
copy ng-form "After a patient signs an authorization to release their patient information, th…"
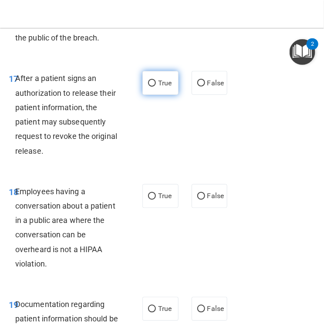
click at [157, 82] on label "True" at bounding box center [160, 83] width 36 height 24
click at [156, 82] on input "True" at bounding box center [152, 83] width 8 height 7
radio input "true"
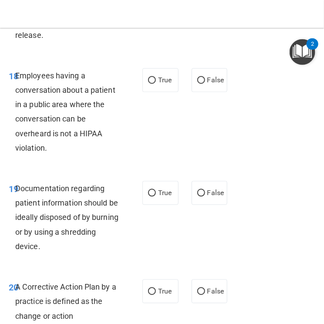
scroll to position [1784, 0]
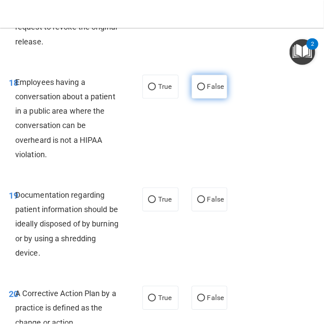
click at [200, 85] on input "False" at bounding box center [201, 87] width 8 height 7
radio input "true"
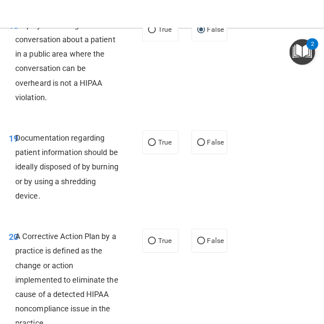
scroll to position [1847, 0]
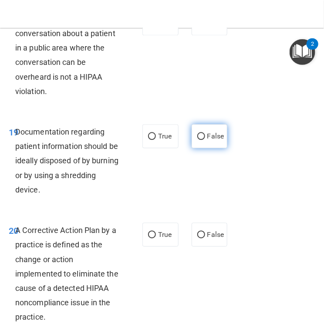
click at [198, 143] on label "False" at bounding box center [210, 137] width 36 height 24
click at [198, 140] on input "False" at bounding box center [201, 137] width 8 height 7
radio input "true"
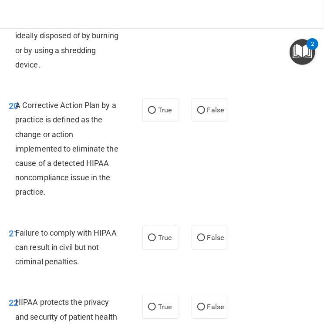
scroll to position [1980, 0]
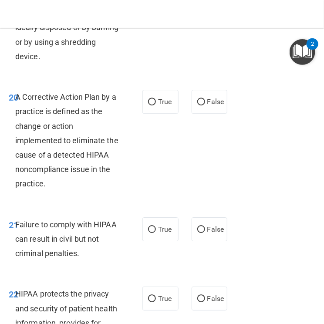
click at [69, 108] on span "A Corrective Action Plan by a practice is defined as the change or action imple…" at bounding box center [66, 140] width 103 height 96
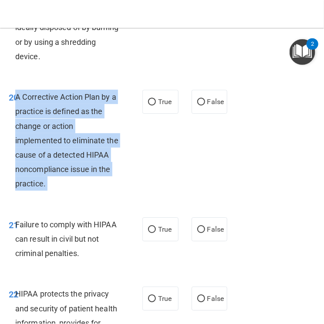
click at [69, 108] on span "A Corrective Action Plan by a practice is defined as the change or action imple…" at bounding box center [66, 140] width 103 height 96
copy ng-form "A Corrective Action Plan by a practice is defined as the change or action imple…"
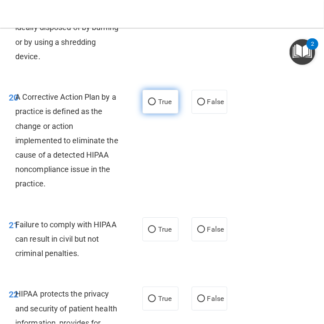
click at [148, 98] on label "True" at bounding box center [160, 102] width 36 height 24
click at [148, 99] on input "True" at bounding box center [152, 102] width 8 height 7
radio input "true"
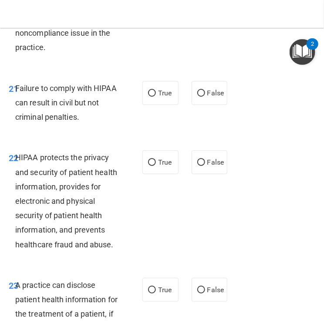
scroll to position [2081, 0]
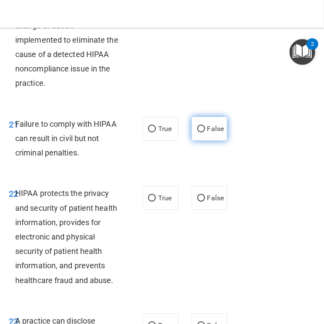
click at [206, 128] on label "False" at bounding box center [210, 129] width 36 height 24
click at [205, 128] on input "False" at bounding box center [201, 129] width 8 height 7
radio input "true"
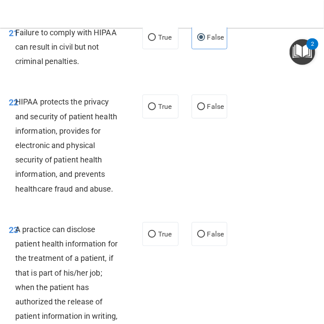
scroll to position [2175, 0]
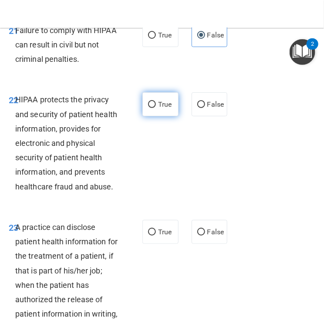
click at [152, 105] on input "True" at bounding box center [152, 104] width 8 height 7
radio input "true"
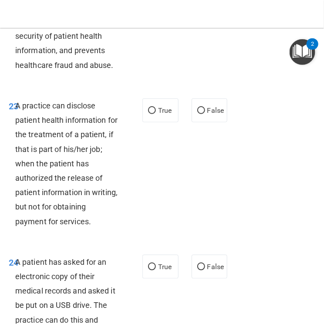
scroll to position [2301, 0]
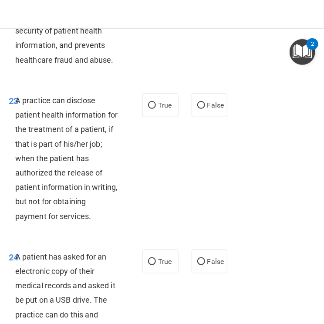
click at [81, 130] on span "A practice can disclose patient health information for the treatment of a patie…" at bounding box center [66, 158] width 102 height 125
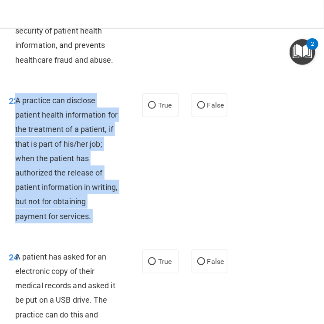
click at [81, 130] on span "A practice can disclose patient health information for the treatment of a patie…" at bounding box center [66, 158] width 102 height 125
copy ng-form "A practice can disclose patient health information for the treatment of a patie…"
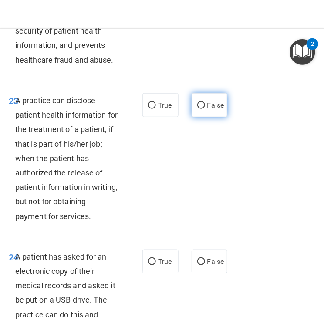
click at [204, 101] on label "False" at bounding box center [210, 105] width 36 height 24
click at [204, 102] on input "False" at bounding box center [201, 105] width 8 height 7
radio input "true"
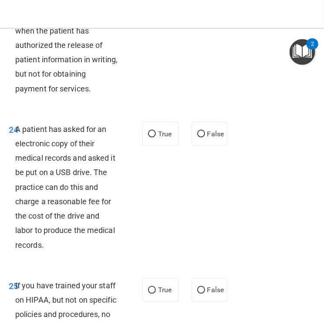
scroll to position [2430, 0]
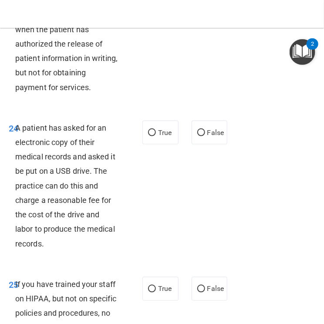
click at [88, 130] on span "A patient has asked for an electronic copy of their medical records and asked i…" at bounding box center [65, 185] width 100 height 125
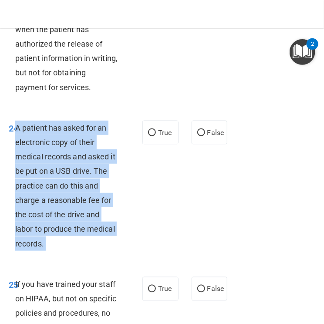
click at [88, 130] on span "A patient has asked for an electronic copy of their medical records and asked i…" at bounding box center [65, 185] width 100 height 125
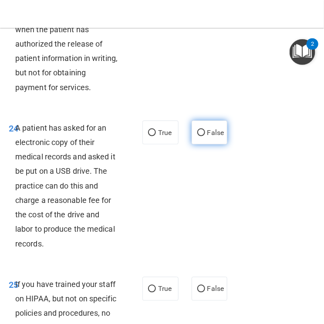
click at [212, 136] on span "False" at bounding box center [215, 132] width 17 height 8
click at [205, 136] on input "False" at bounding box center [201, 133] width 8 height 7
radio input "true"
click at [96, 173] on span "A patient has asked for an electronic copy of their medical records and asked i…" at bounding box center [65, 185] width 100 height 125
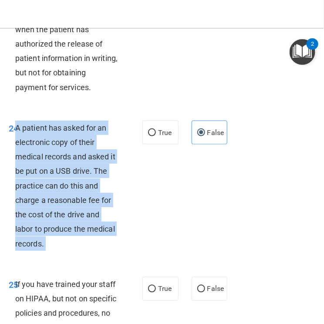
click at [96, 173] on span "A patient has asked for an electronic copy of their medical records and asked i…" at bounding box center [65, 185] width 100 height 125
copy ng-form "A patient has asked for an electronic copy of their medical records and asked i…"
click at [155, 133] on input "True" at bounding box center [152, 133] width 8 height 7
radio input "true"
radio input "false"
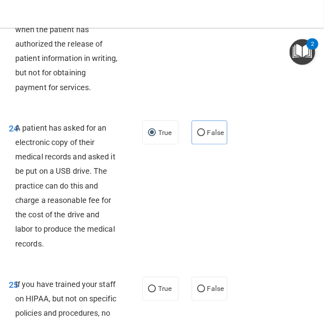
click at [274, 191] on div "24 A patient has asked for an electronic copy of their medical records and aske…" at bounding box center [162, 188] width 320 height 156
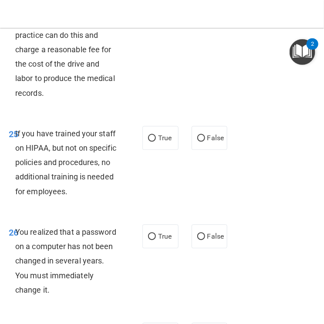
scroll to position [2596, 0]
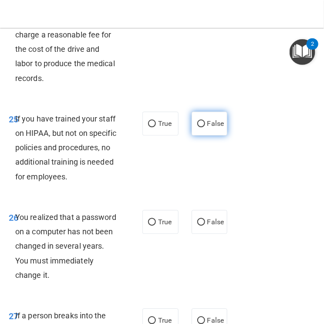
click at [201, 129] on label "False" at bounding box center [210, 124] width 36 height 24
click at [201, 127] on input "False" at bounding box center [201, 124] width 8 height 7
radio input "true"
click at [87, 151] on span "If you have trained your staff on HIPAA, but not on specific policies and proce…" at bounding box center [65, 147] width 101 height 67
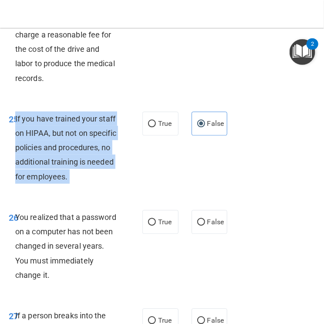
click at [87, 151] on span "If you have trained your staff on HIPAA, but not on specific policies and proce…" at bounding box center [65, 147] width 101 height 67
copy ng-form "If you have trained your staff on HIPAA, but not on specific policies and proce…"
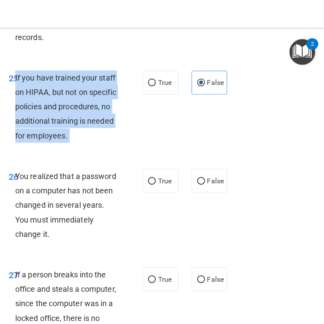
scroll to position [2644, 0]
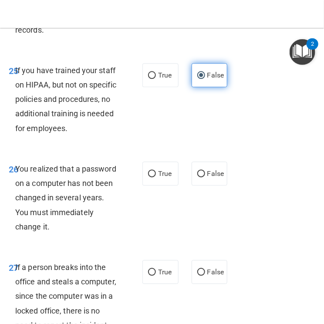
click at [211, 74] on span "False" at bounding box center [215, 75] width 17 height 8
click at [205, 74] on input "False" at bounding box center [201, 75] width 8 height 7
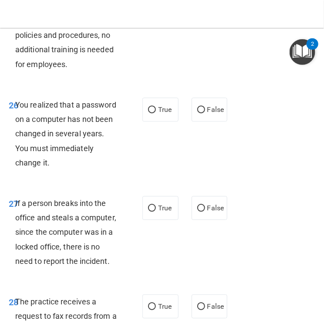
scroll to position [2710, 0]
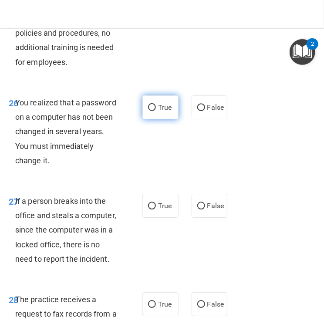
click at [160, 106] on span "True" at bounding box center [165, 107] width 14 height 8
click at [156, 106] on input "True" at bounding box center [152, 108] width 8 height 7
radio input "true"
click at [93, 119] on span "You realized that a password on a computer has not been changed in several year…" at bounding box center [65, 131] width 101 height 67
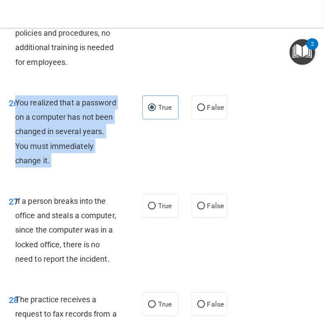
click at [93, 119] on span "You realized that a password on a computer has not been changed in several year…" at bounding box center [65, 131] width 101 height 67
copy ng-form "You realized that a password on a computer has not been changed in several year…"
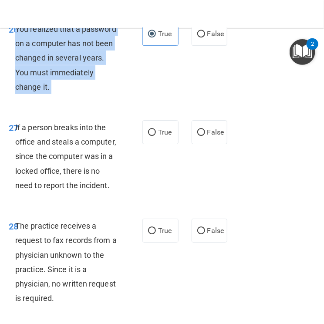
scroll to position [2789, 0]
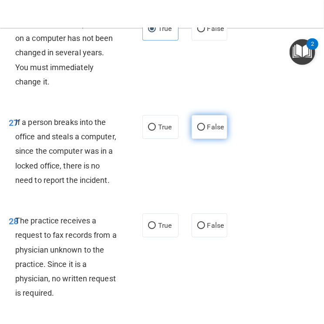
click at [224, 122] on label "False" at bounding box center [210, 127] width 36 height 24
click at [205, 124] on input "False" at bounding box center [201, 127] width 8 height 7
radio input "true"
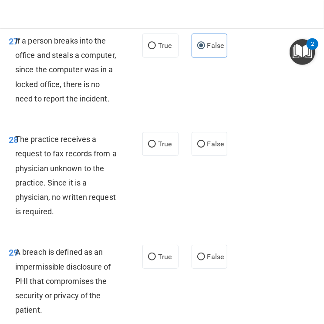
scroll to position [2891, 0]
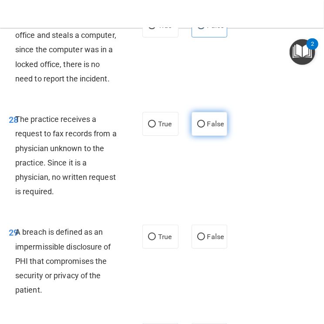
click at [193, 126] on label "False" at bounding box center [210, 124] width 36 height 24
click at [197, 126] on input "False" at bounding box center [201, 124] width 8 height 7
radio input "true"
click at [78, 127] on div "The practice receives a request to fax records from a physician unknown to the …" at bounding box center [70, 155] width 110 height 87
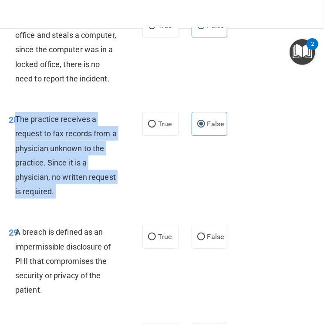
click at [78, 127] on div "The practice receives a request to fax records from a physician unknown to the …" at bounding box center [70, 155] width 110 height 87
click at [83, 143] on div "The practice receives a request to fax records from a physician unknown to the …" at bounding box center [70, 155] width 110 height 87
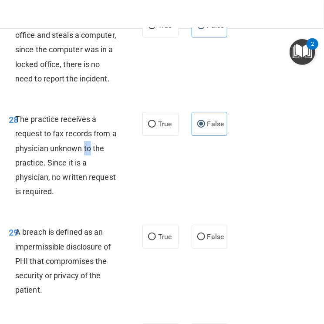
click at [83, 143] on div "The practice receives a request to fax records from a physician unknown to the …" at bounding box center [70, 155] width 110 height 87
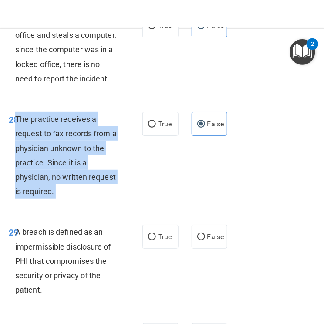
click at [83, 143] on div "The practice receives a request to fax records from a physician unknown to the …" at bounding box center [70, 155] width 110 height 87
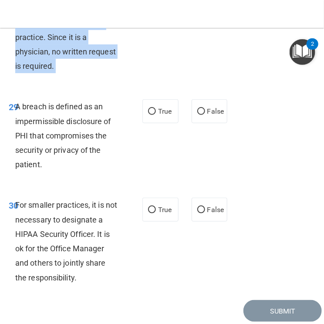
scroll to position [3011, 0]
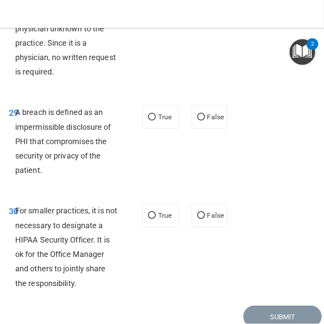
click at [85, 132] on span "A breach is defined as an impermissible disclosure of PHI that compromises the …" at bounding box center [63, 141] width 96 height 67
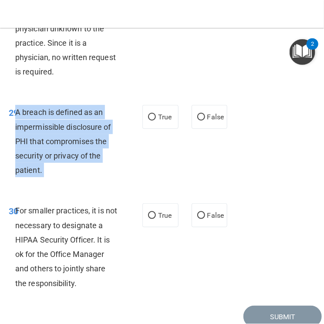
click at [85, 132] on span "A breach is defined as an impermissible disclosure of PHI that compromises the …" at bounding box center [63, 141] width 96 height 67
click at [152, 118] on input "True" at bounding box center [152, 117] width 8 height 7
radio input "true"
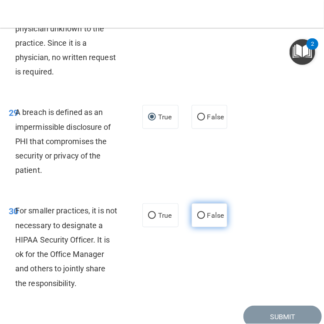
click at [207, 219] on span "False" at bounding box center [215, 215] width 17 height 8
click at [205, 219] on input "False" at bounding box center [201, 216] width 8 height 7
radio input "true"
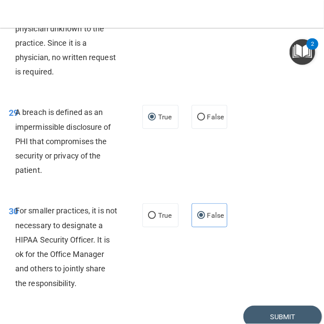
click at [83, 226] on span "For smaller practices, it is not necessary to designate a HIPAA Security Office…" at bounding box center [66, 246] width 102 height 81
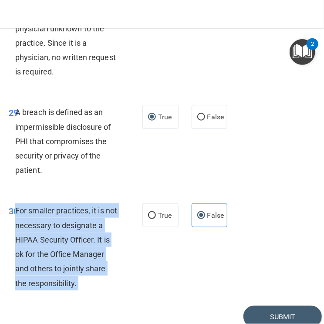
click at [83, 226] on span "For smaller practices, it is not necessary to designate a HIPAA Security Office…" at bounding box center [66, 246] width 102 height 81
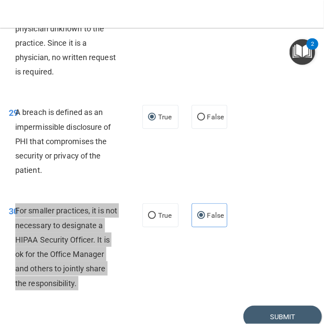
scroll to position [3045, 0]
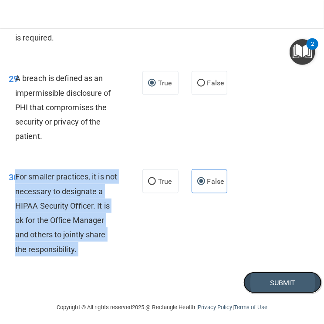
click at [264, 285] on button "Submit" at bounding box center [282, 283] width 78 height 22
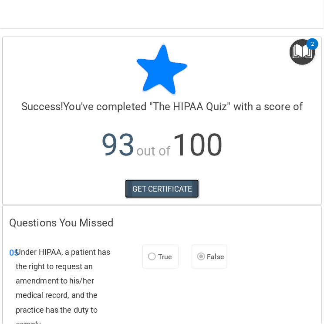
click at [183, 190] on link "GET CERTIFICATE" at bounding box center [162, 188] width 74 height 19
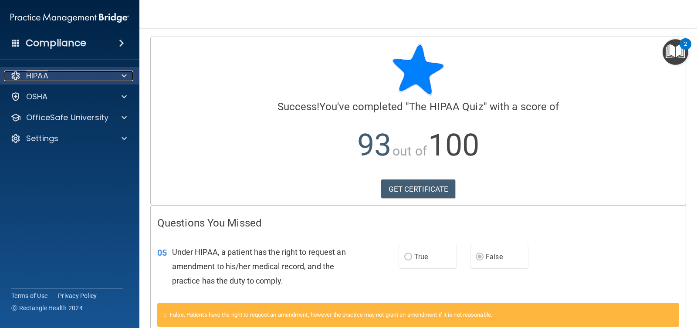
click at [44, 74] on p "HIPAA" at bounding box center [37, 76] width 22 height 10
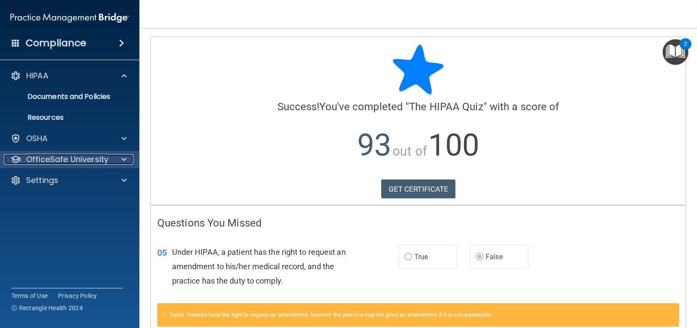
click at [45, 155] on p "OfficeSafe University" at bounding box center [67, 159] width 82 height 10
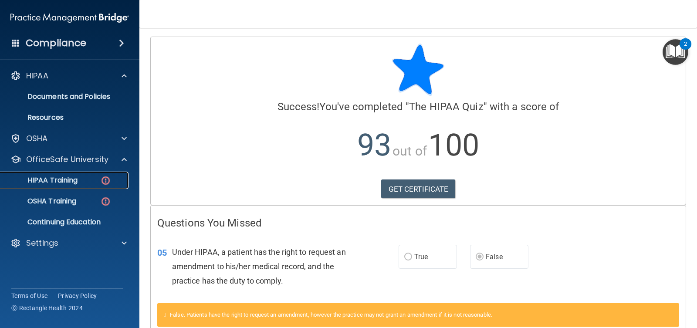
click at [48, 180] on p "HIPAA Training" at bounding box center [42, 180] width 72 height 9
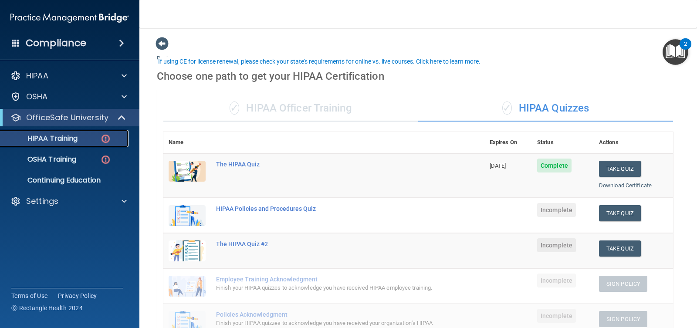
scroll to position [54, 0]
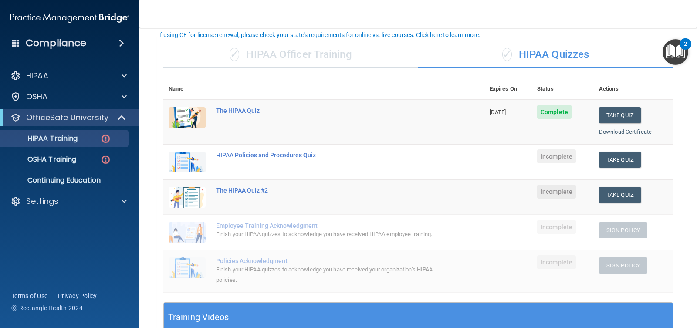
click at [287, 66] on div "✓ HIPAA Officer Training" at bounding box center [290, 55] width 255 height 26
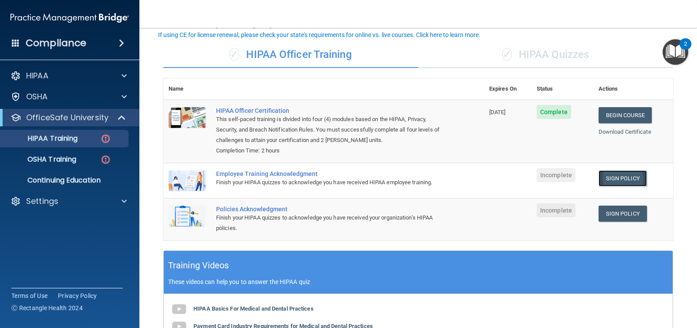
click at [615, 176] on link "Sign Policy" at bounding box center [622, 178] width 48 height 16
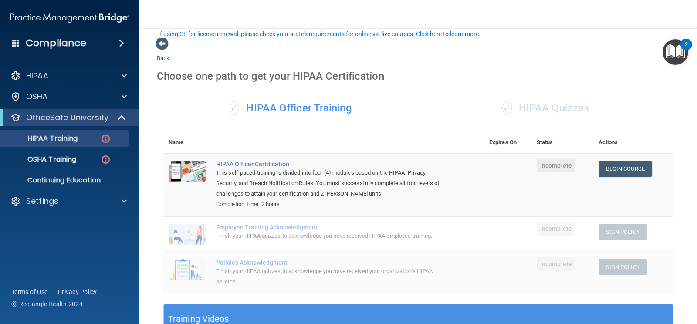
scroll to position [54, 0]
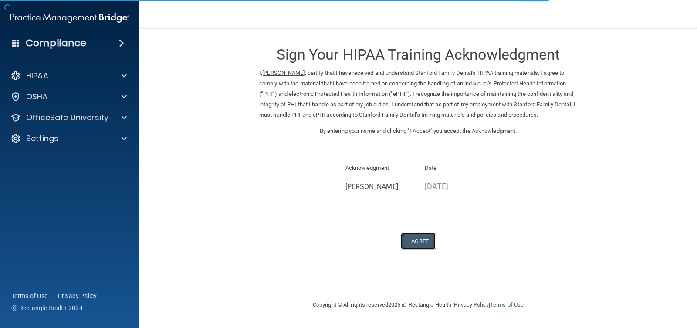
click at [411, 241] on button "I Agree" at bounding box center [418, 241] width 35 height 16
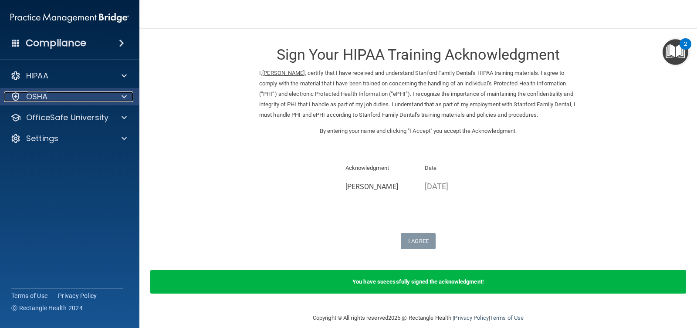
click at [62, 99] on div "OSHA" at bounding box center [58, 96] width 108 height 10
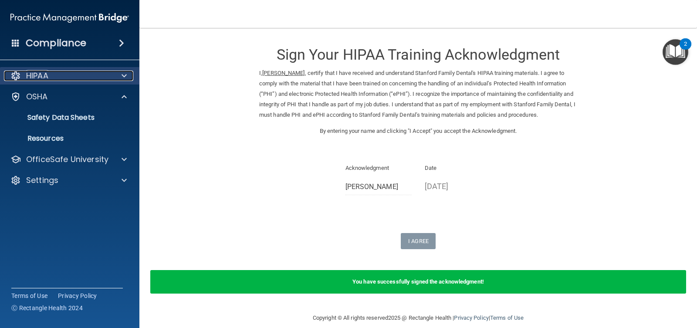
click at [68, 77] on div "HIPAA" at bounding box center [58, 76] width 108 height 10
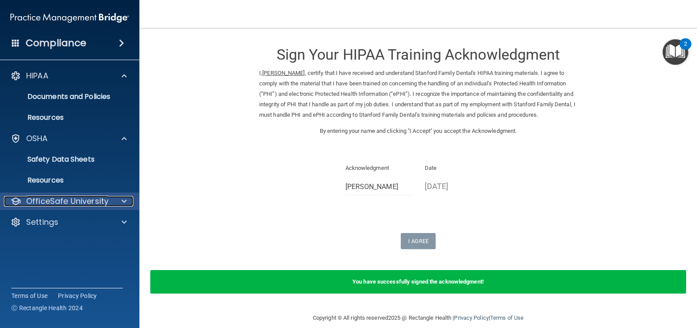
click at [51, 203] on p "OfficeSafe University" at bounding box center [67, 201] width 82 height 10
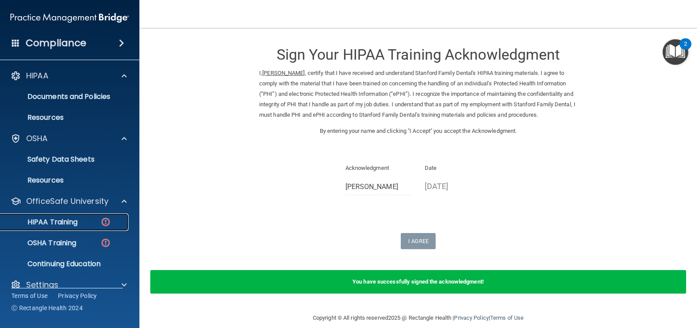
click at [51, 224] on p "HIPAA Training" at bounding box center [42, 222] width 72 height 9
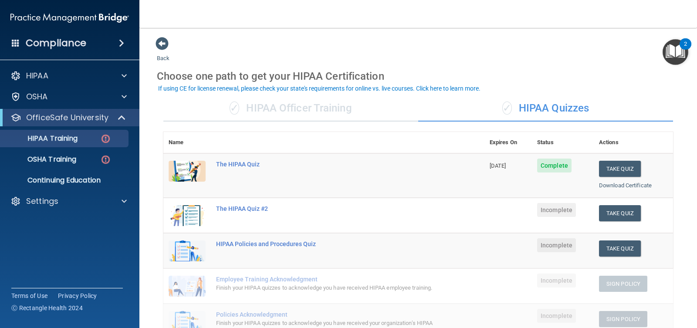
click at [340, 118] on div "✓ HIPAA Officer Training" at bounding box center [290, 108] width 255 height 26
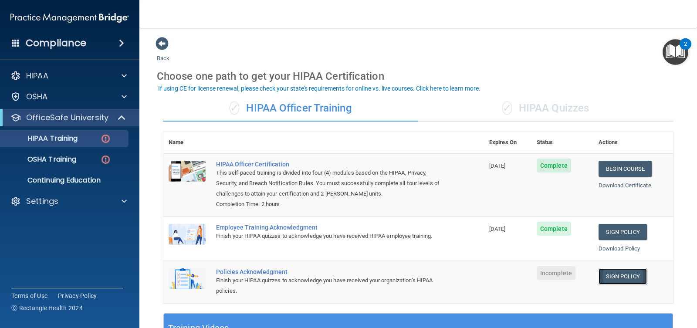
click at [618, 277] on link "Sign Policy" at bounding box center [622, 276] width 48 height 16
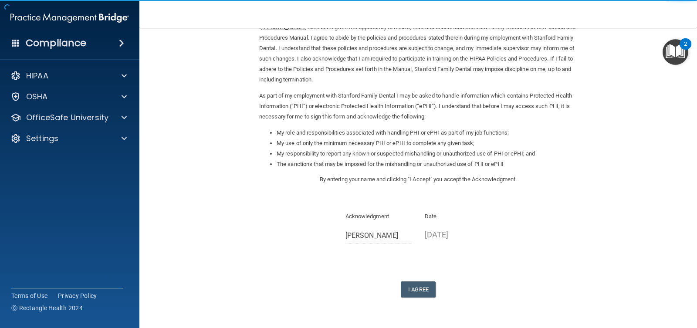
scroll to position [71, 0]
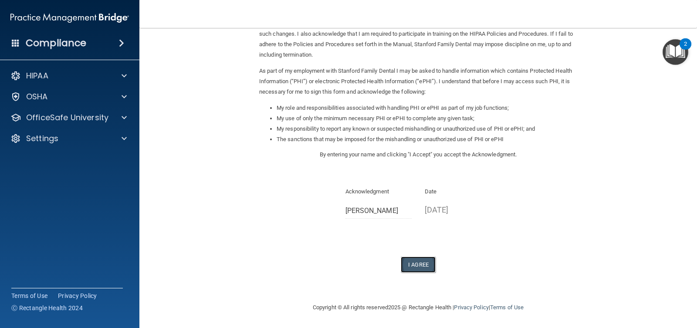
click at [416, 265] on button "I Agree" at bounding box center [418, 265] width 35 height 16
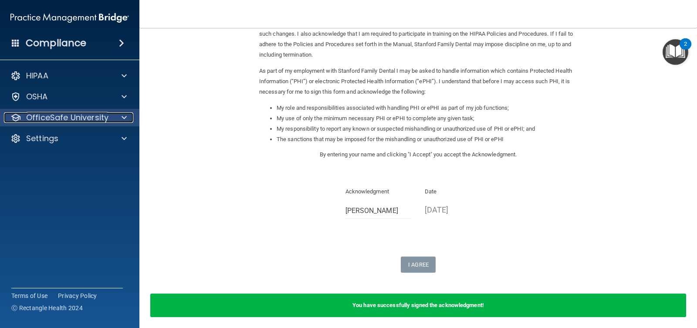
click at [75, 117] on p "OfficeSafe University" at bounding box center [67, 117] width 82 height 10
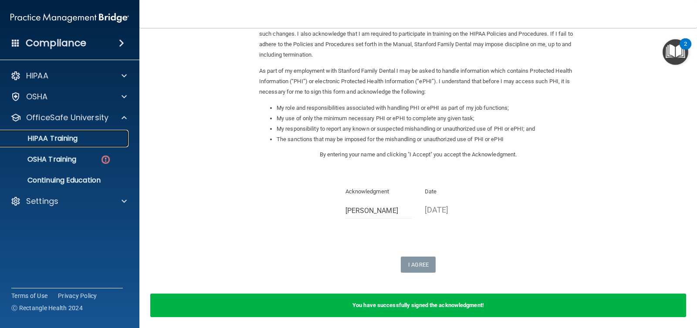
click at [66, 143] on link "HIPAA Training" at bounding box center [59, 138] width 137 height 17
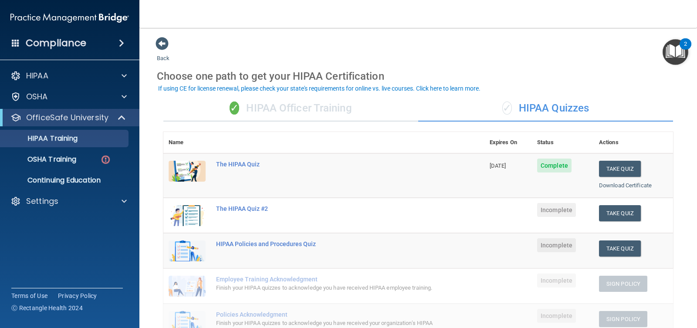
click at [313, 108] on div "✓ HIPAA Officer Training" at bounding box center [290, 108] width 255 height 26
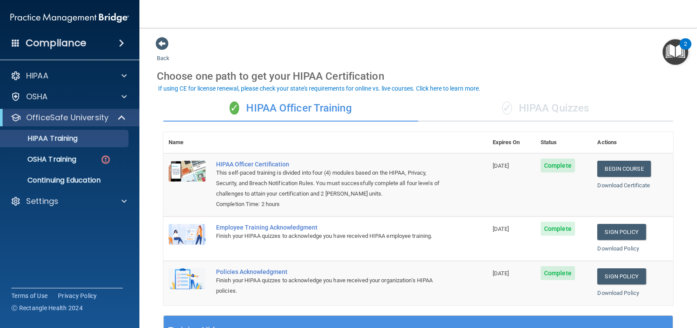
click at [481, 107] on div "✓ HIPAA Quizzes" at bounding box center [545, 108] width 255 height 26
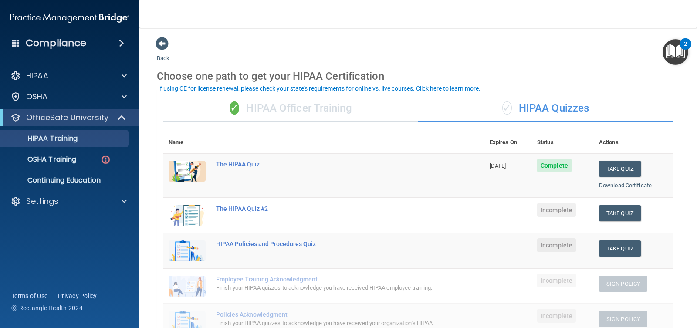
click at [337, 99] on div "✓ HIPAA Officer Training" at bounding box center [290, 108] width 255 height 26
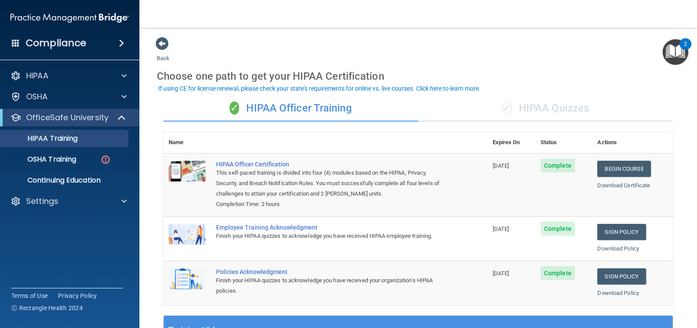
click at [474, 114] on div "✓ HIPAA Quizzes" at bounding box center [545, 108] width 255 height 26
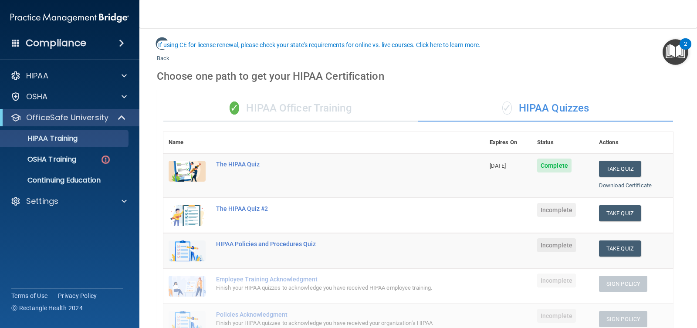
scroll to position [95, 0]
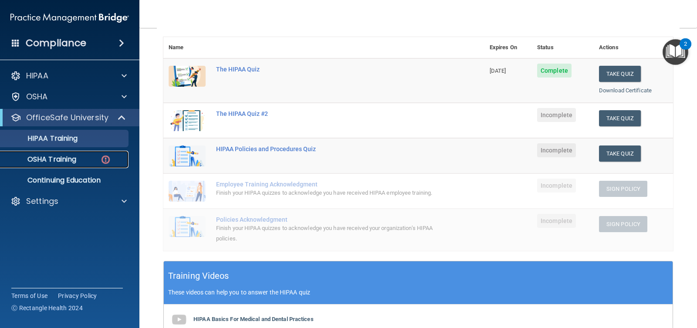
click at [73, 166] on link "OSHA Training" at bounding box center [59, 159] width 137 height 17
